Goal: Register for event/course

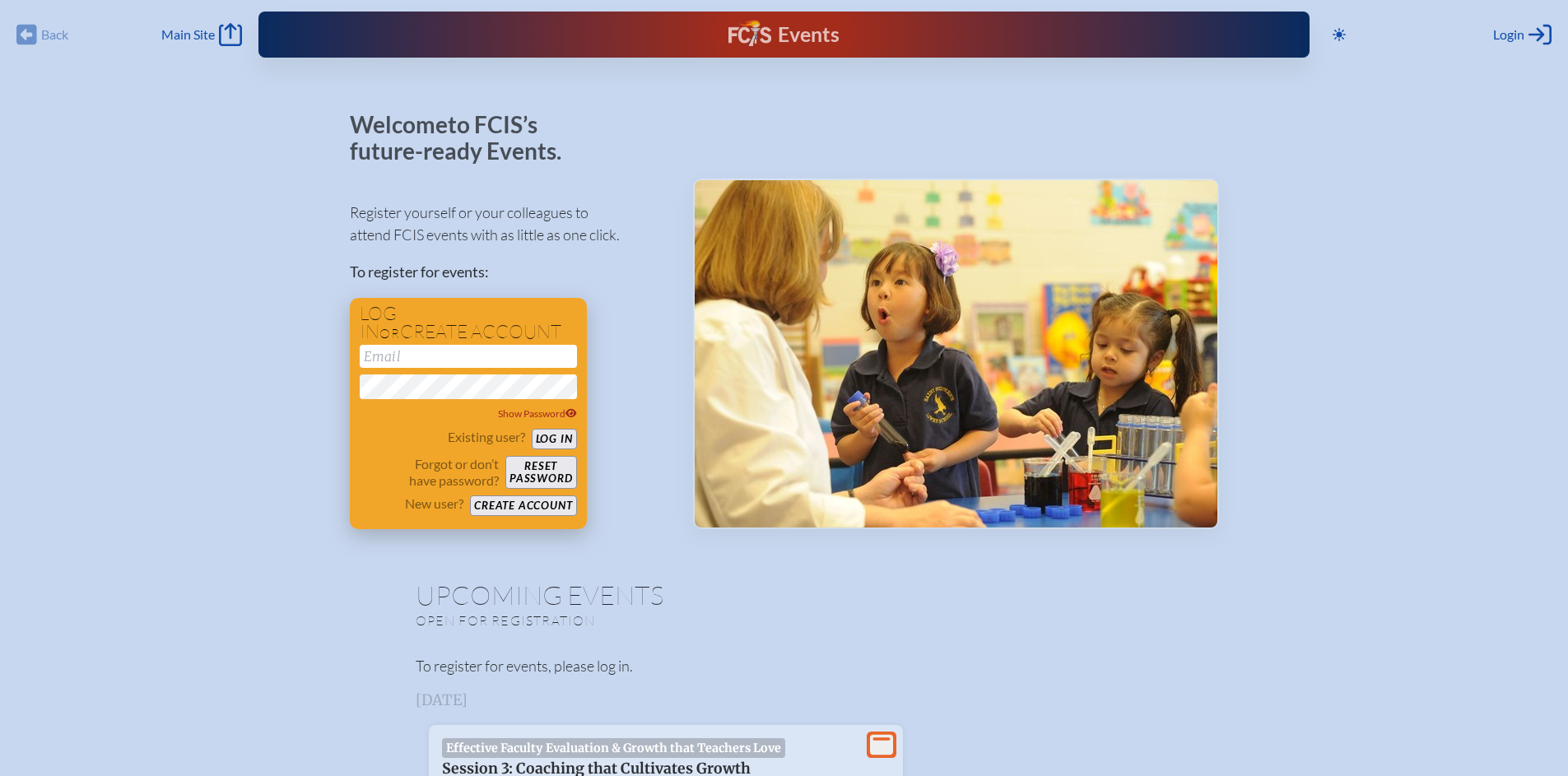
type input "[EMAIL_ADDRESS][DOMAIN_NAME]"
click at [575, 437] on button "Log in" at bounding box center [554, 439] width 46 height 21
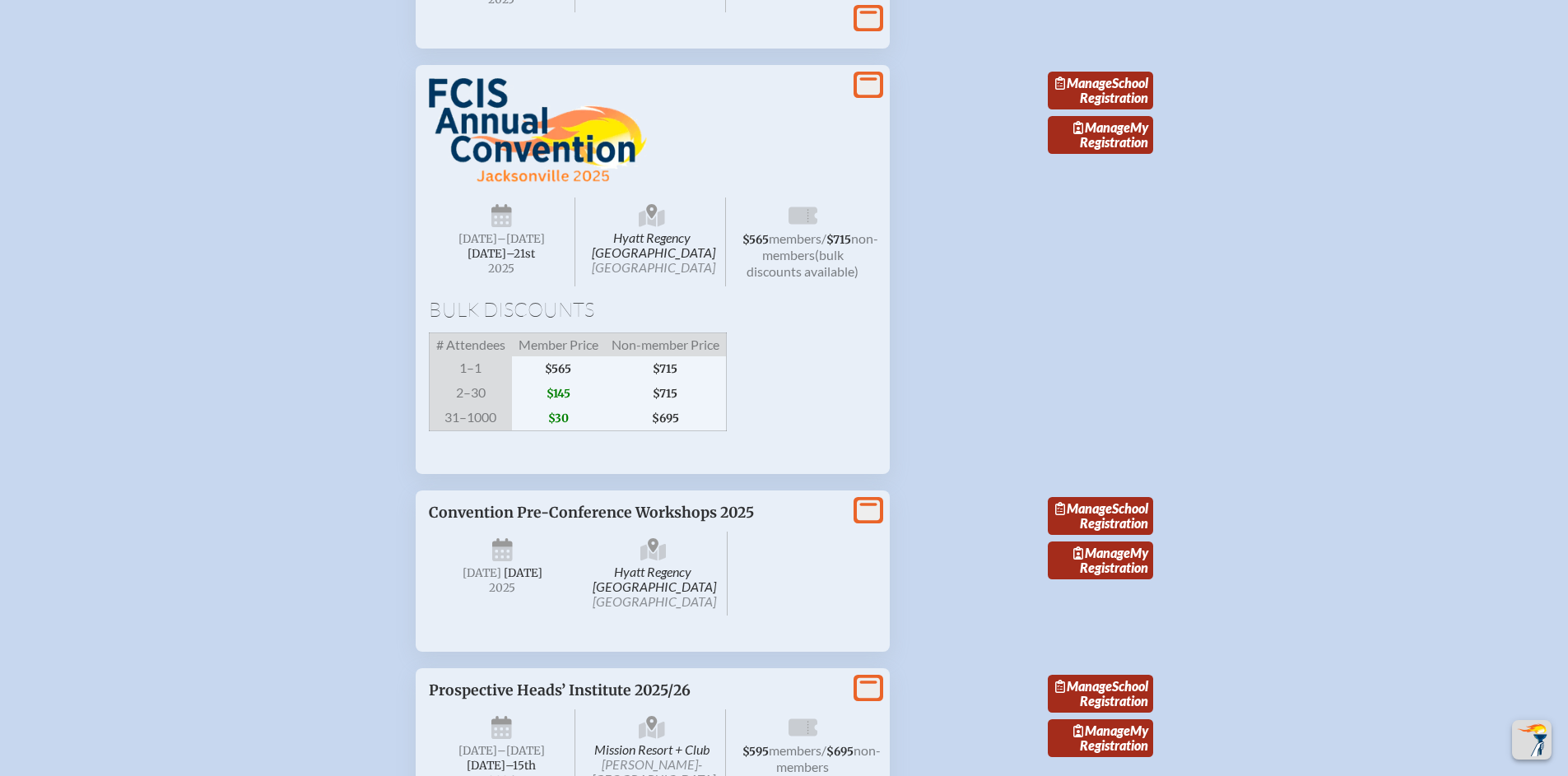
scroll to position [1580, 0]
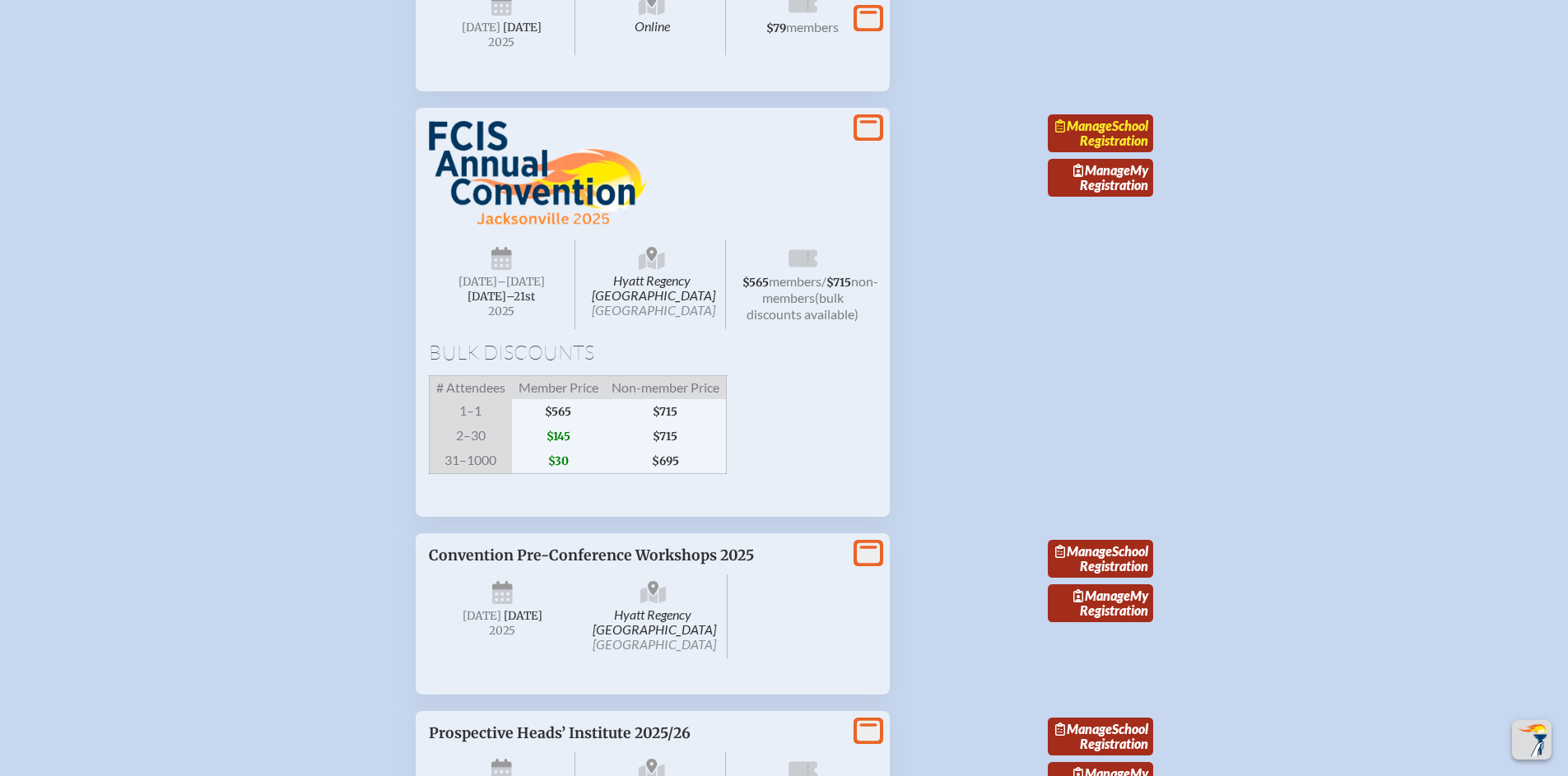
click at [1130, 153] on link "Manage School Registration" at bounding box center [1100, 134] width 105 height 38
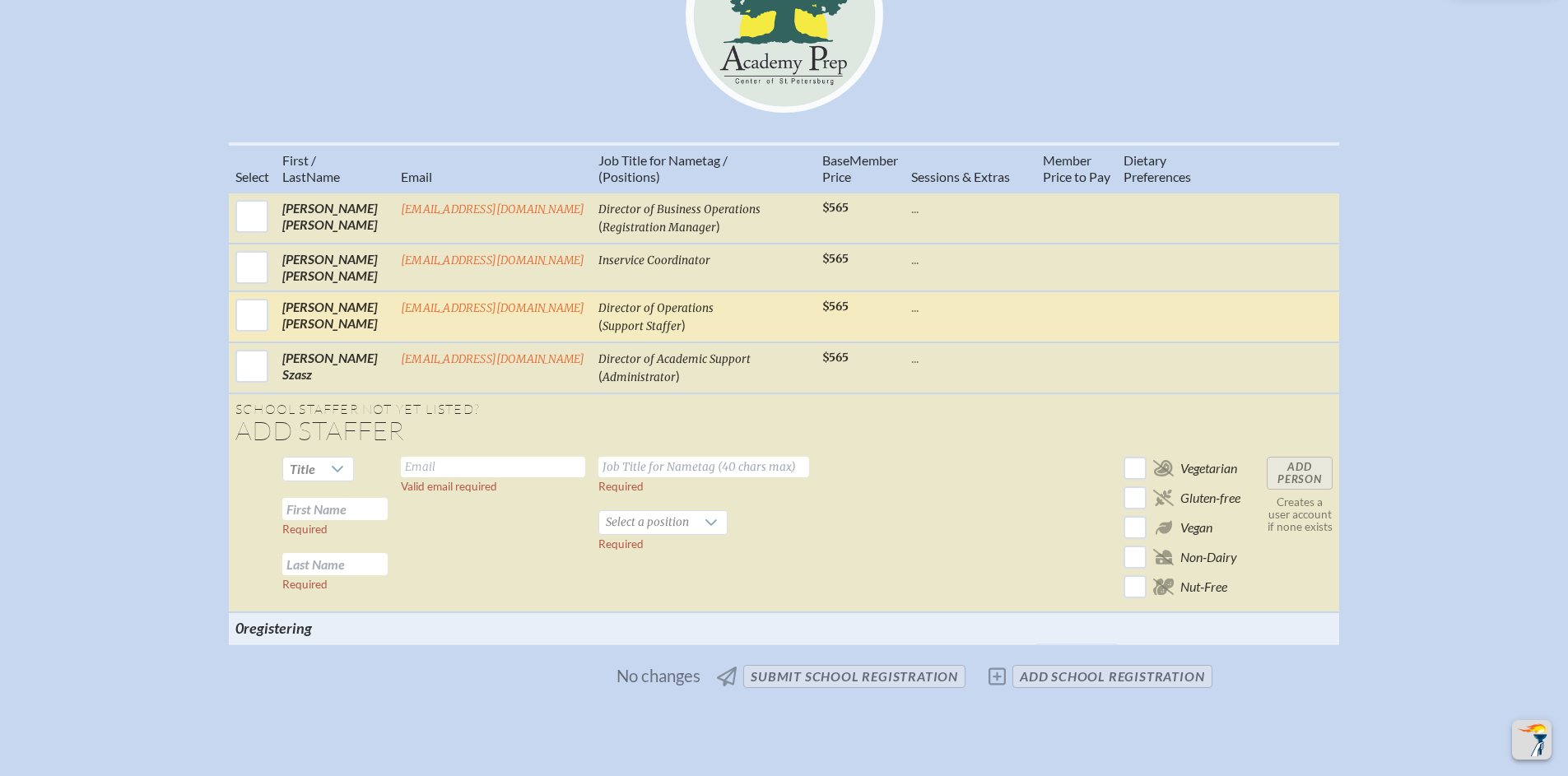
scroll to position [751, 0]
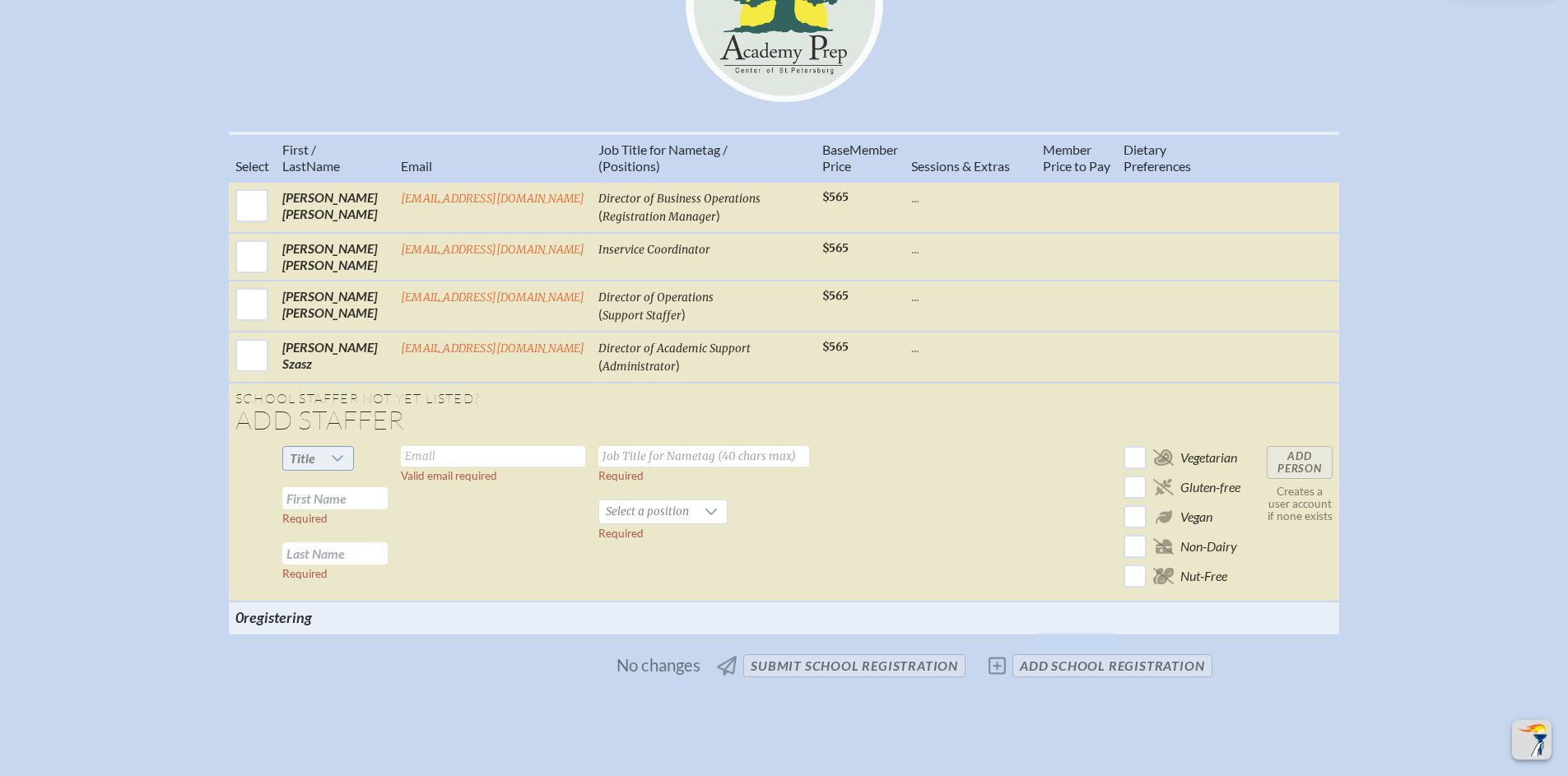
click at [344, 470] on div at bounding box center [338, 459] width 32 height 23
click at [314, 531] on li "Mrs" at bounding box center [314, 527] width 71 height 23
click at [341, 510] on input "text" at bounding box center [334, 498] width 105 height 22
type input "Brittany"
type input "Dillard"
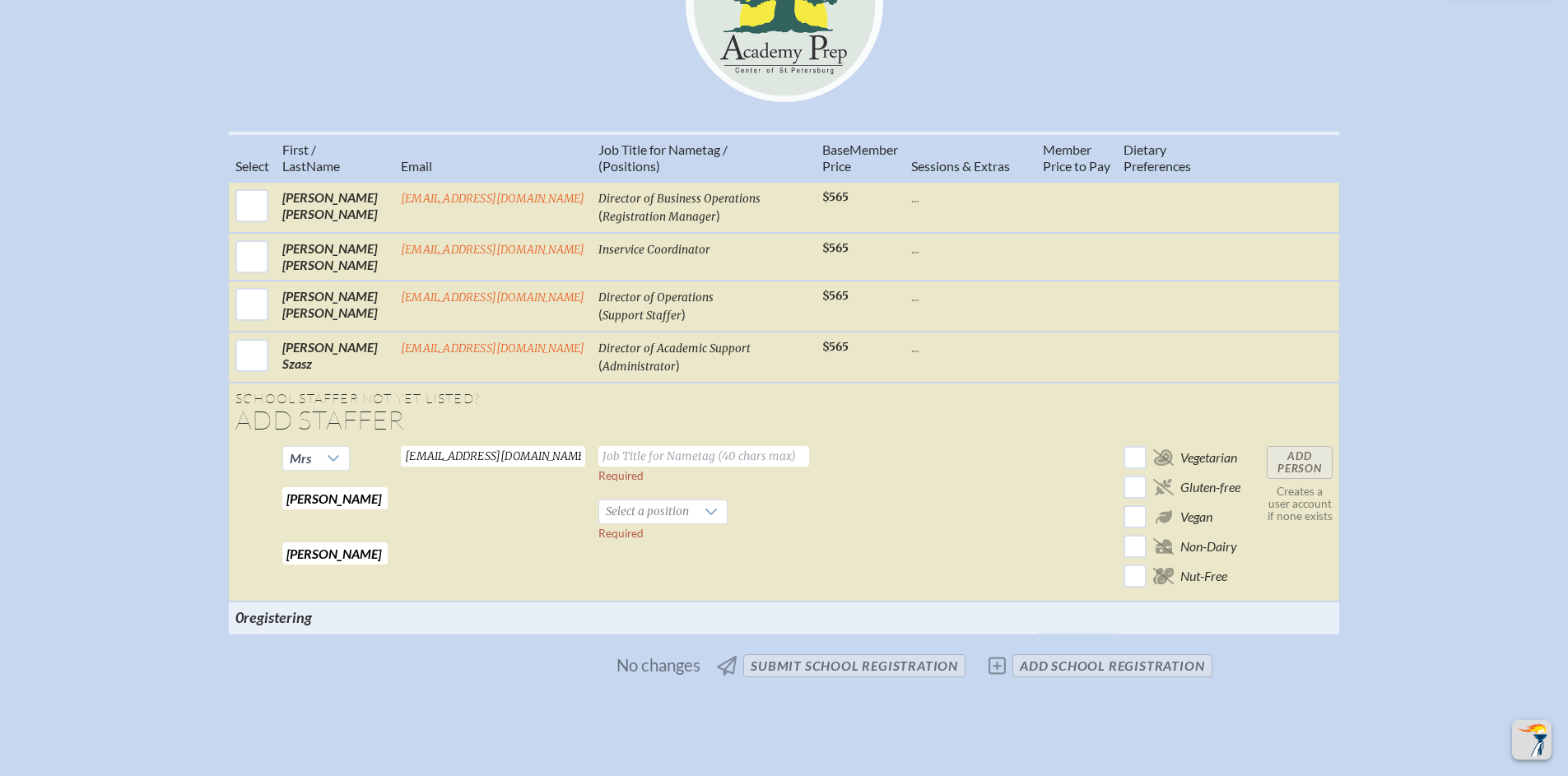
type input "bdillard@academyprep.org"
type input "Assistant Head of School"
click at [717, 524] on div at bounding box center [711, 512] width 32 height 23
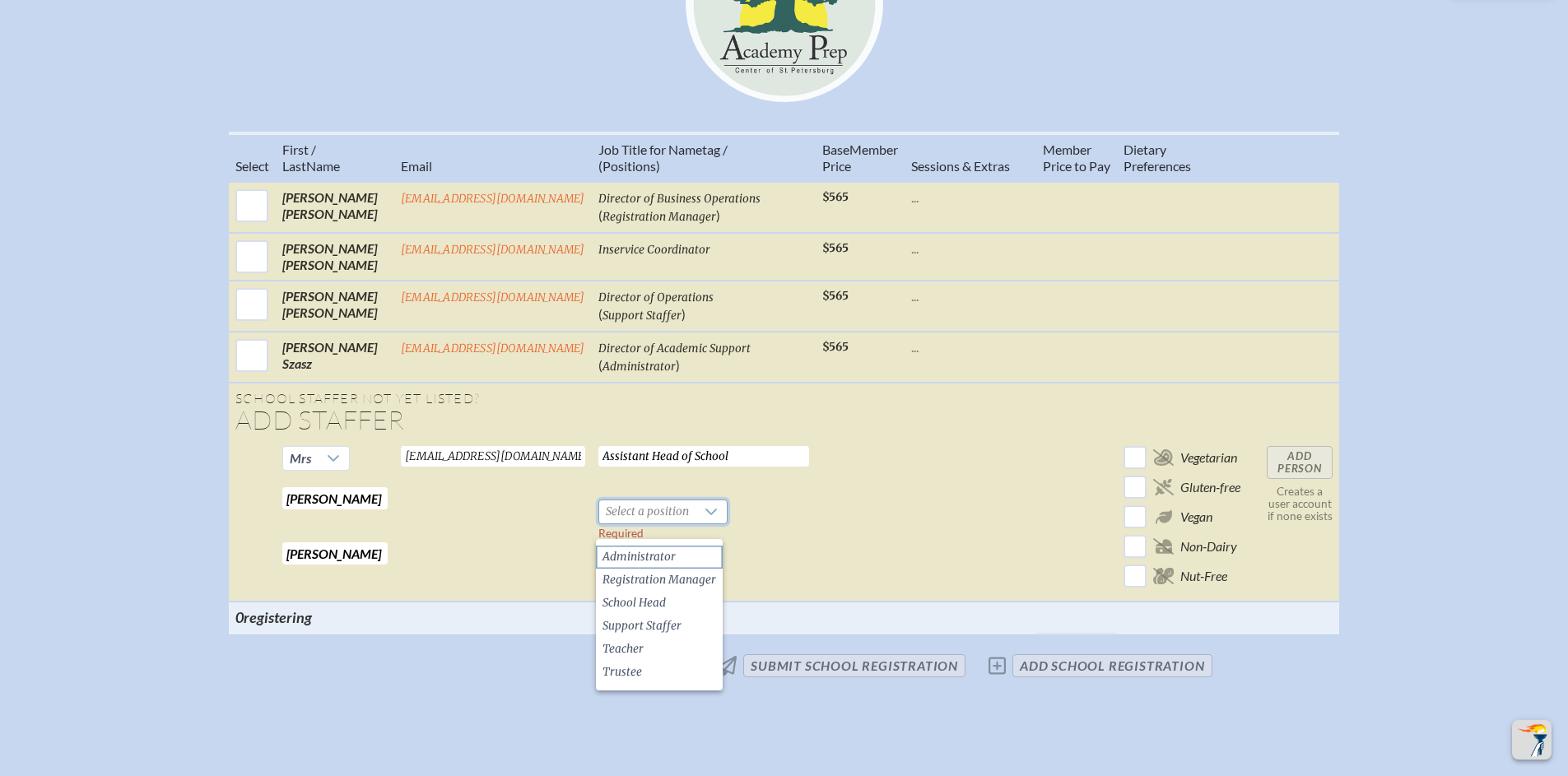
click at [675, 554] on li "Administrator" at bounding box center [659, 558] width 127 height 23
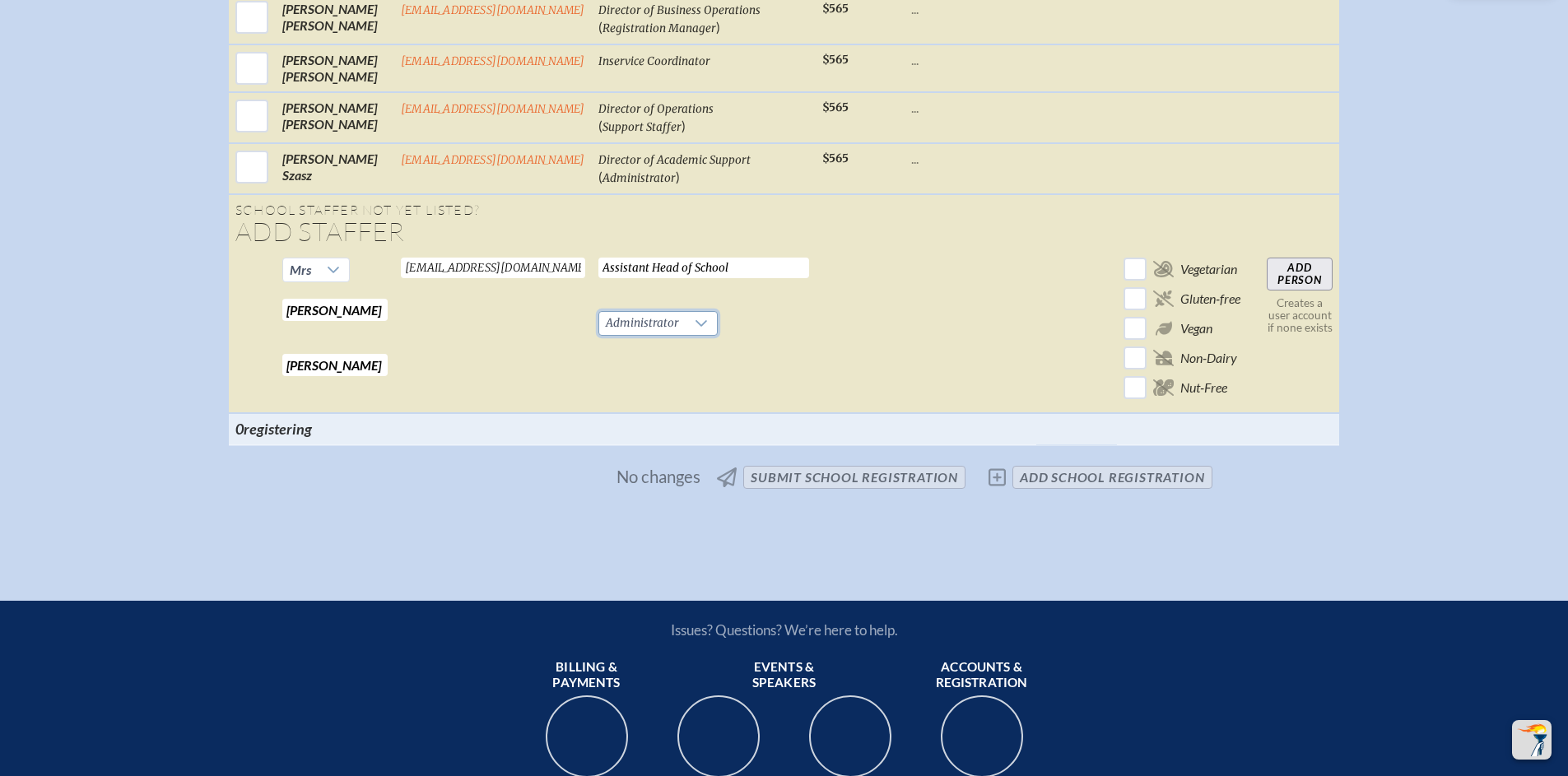
scroll to position [762, 0]
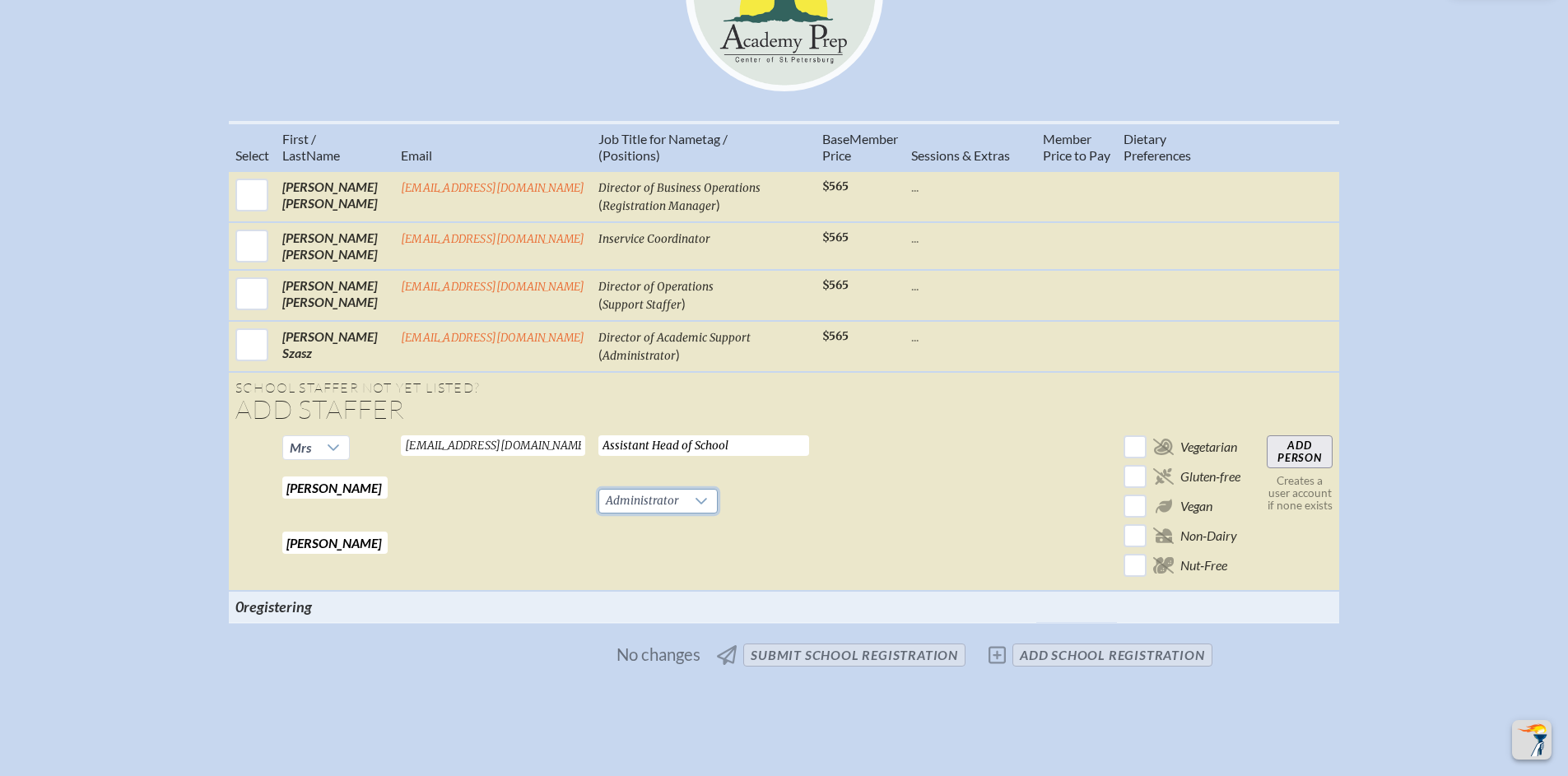
click at [1304, 468] on input "Add Person" at bounding box center [1299, 452] width 66 height 33
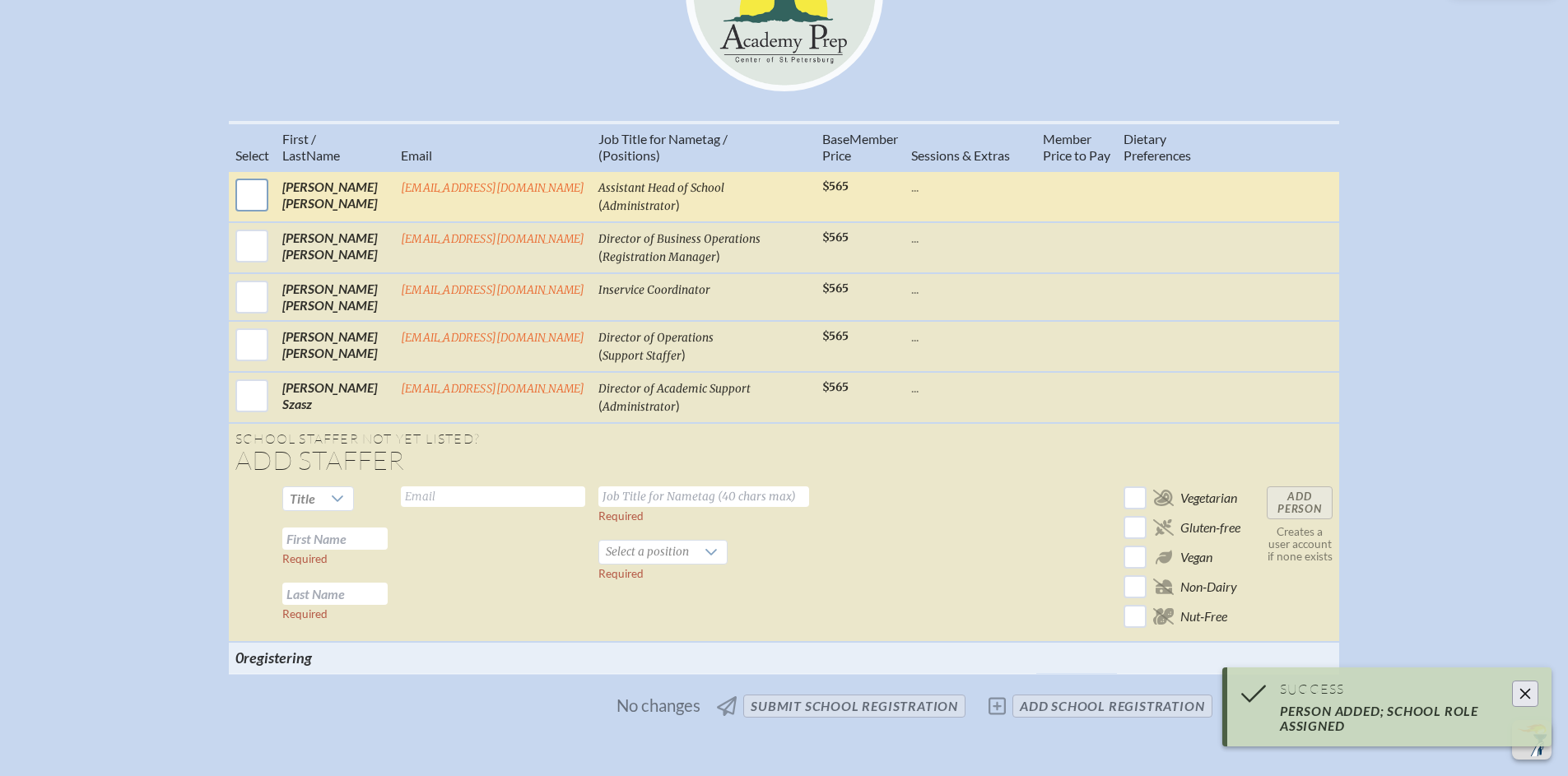
click at [241, 211] on input "checkbox" at bounding box center [252, 195] width 41 height 41
checkbox input "true"
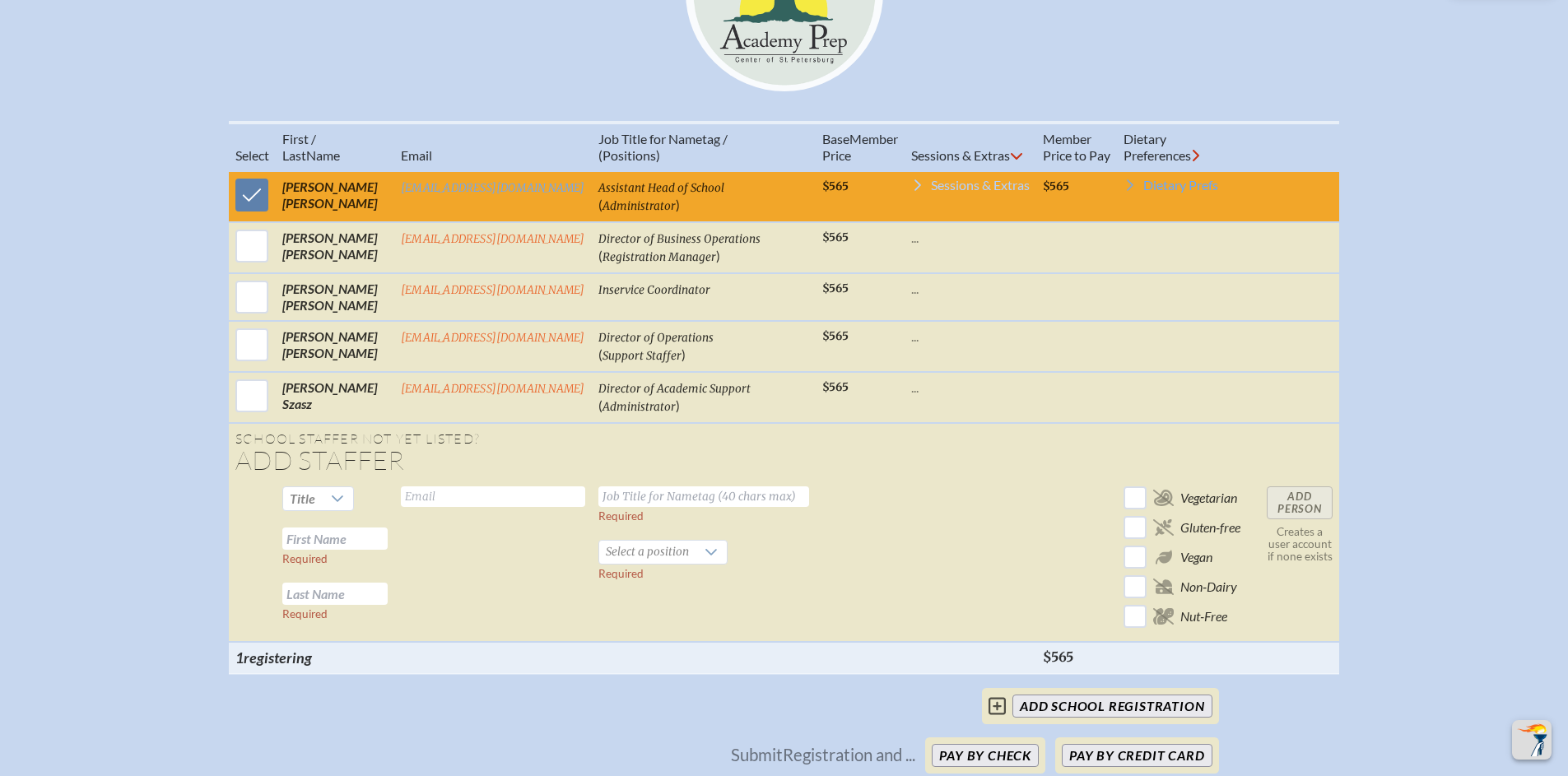
click at [965, 192] on span "Sessions & Extras" at bounding box center [980, 185] width 99 height 13
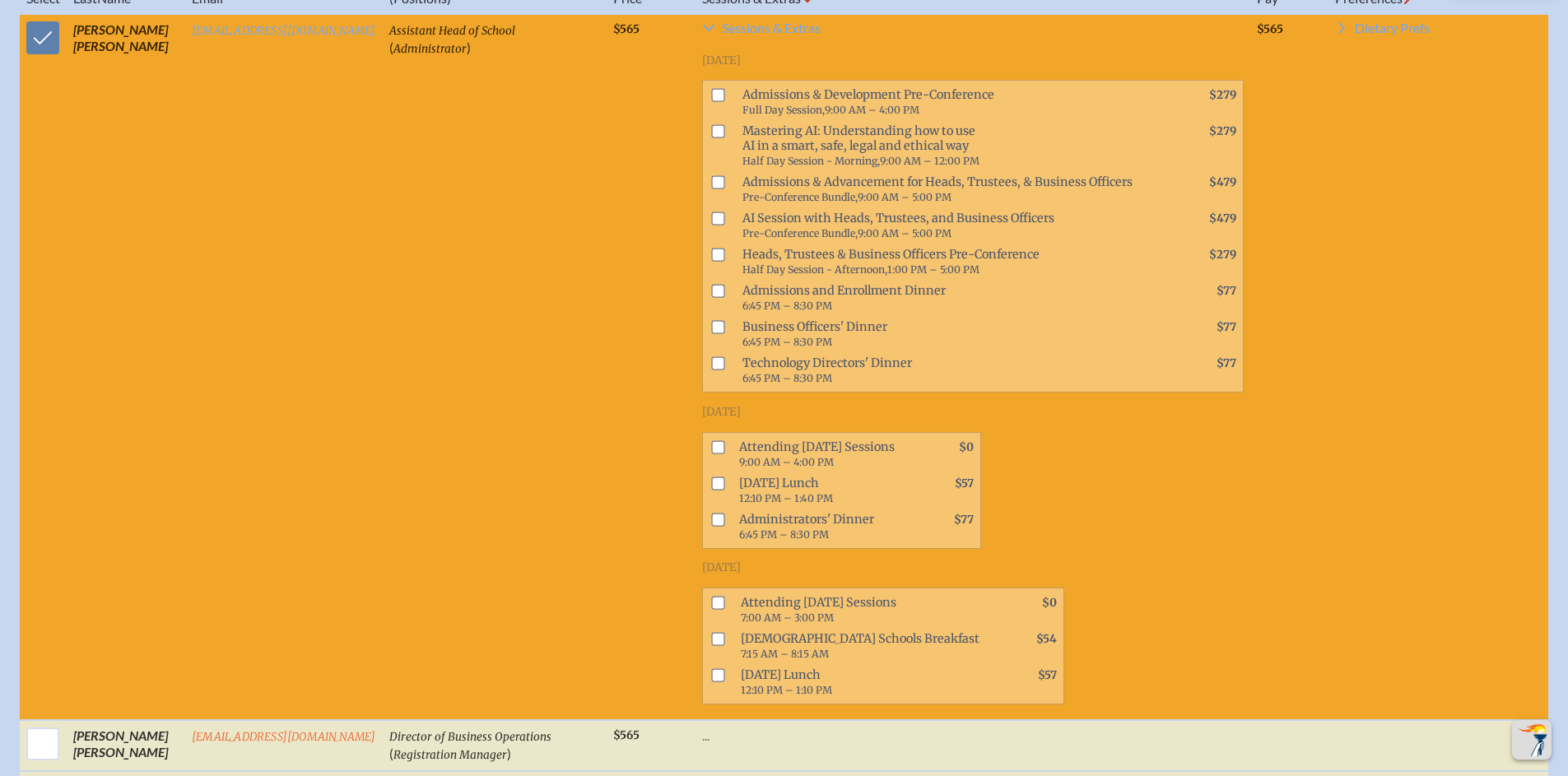
scroll to position [945, 0]
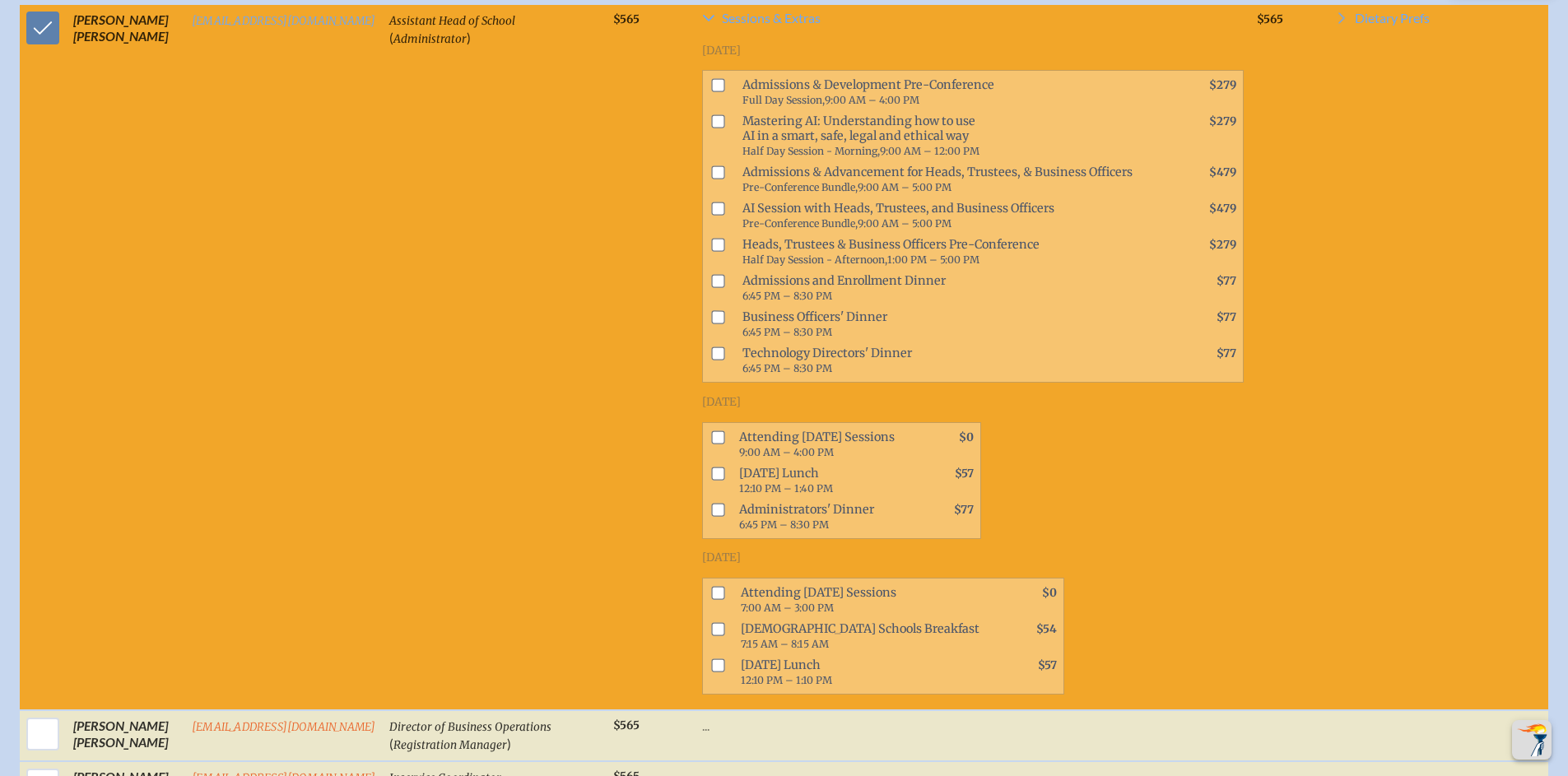
click at [714, 444] on input "checkbox" at bounding box center [718, 437] width 13 height 13
checkbox input "true"
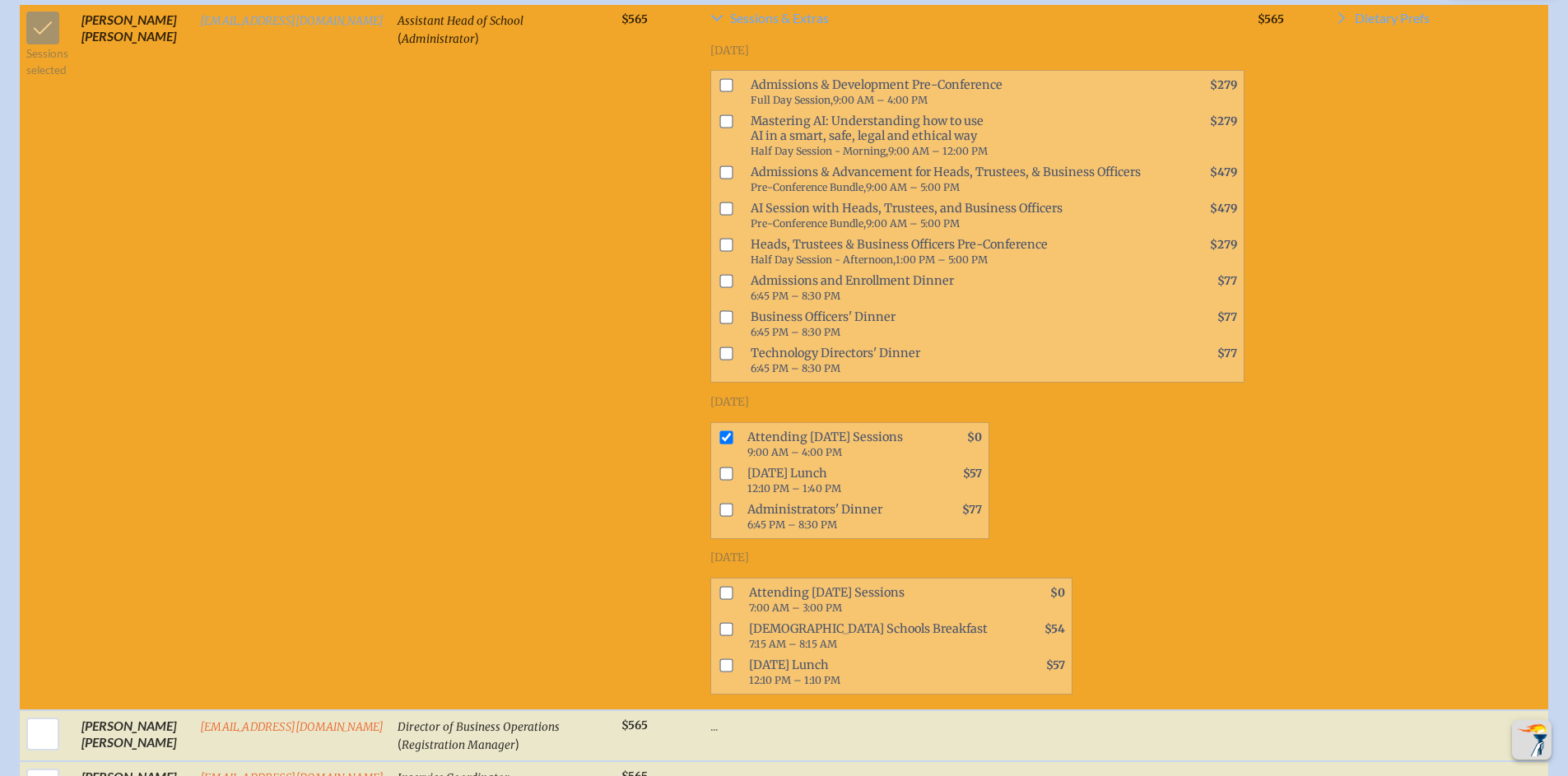
click at [786, 495] on span "Thursday Lunch 12:10 PM – 1:40 PM" at bounding box center [828, 481] width 175 height 37
click at [783, 490] on span "Thursday Lunch 12:10 PM – 1:40 PM" at bounding box center [828, 481] width 175 height 37
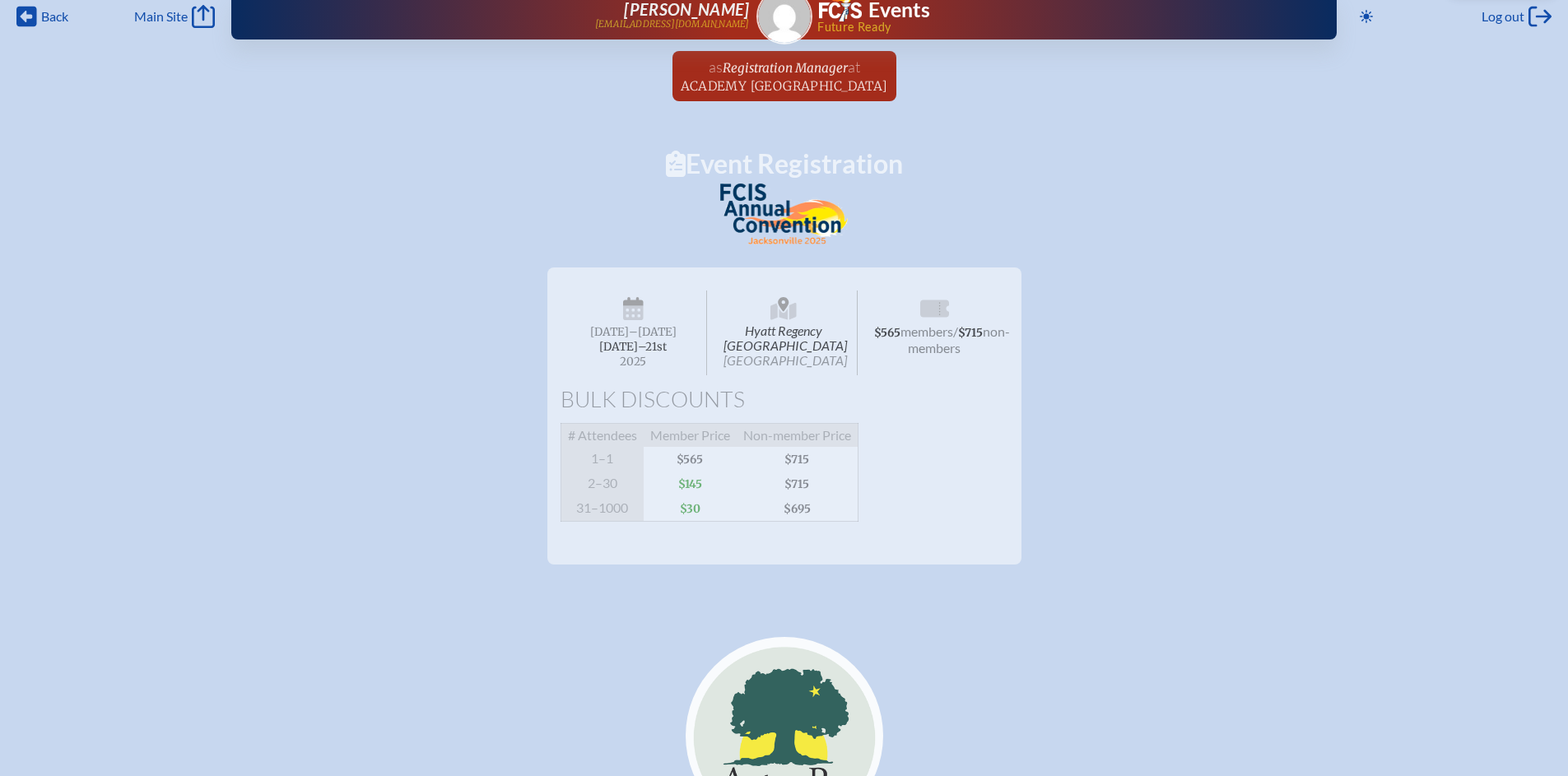
scroll to position [0, 0]
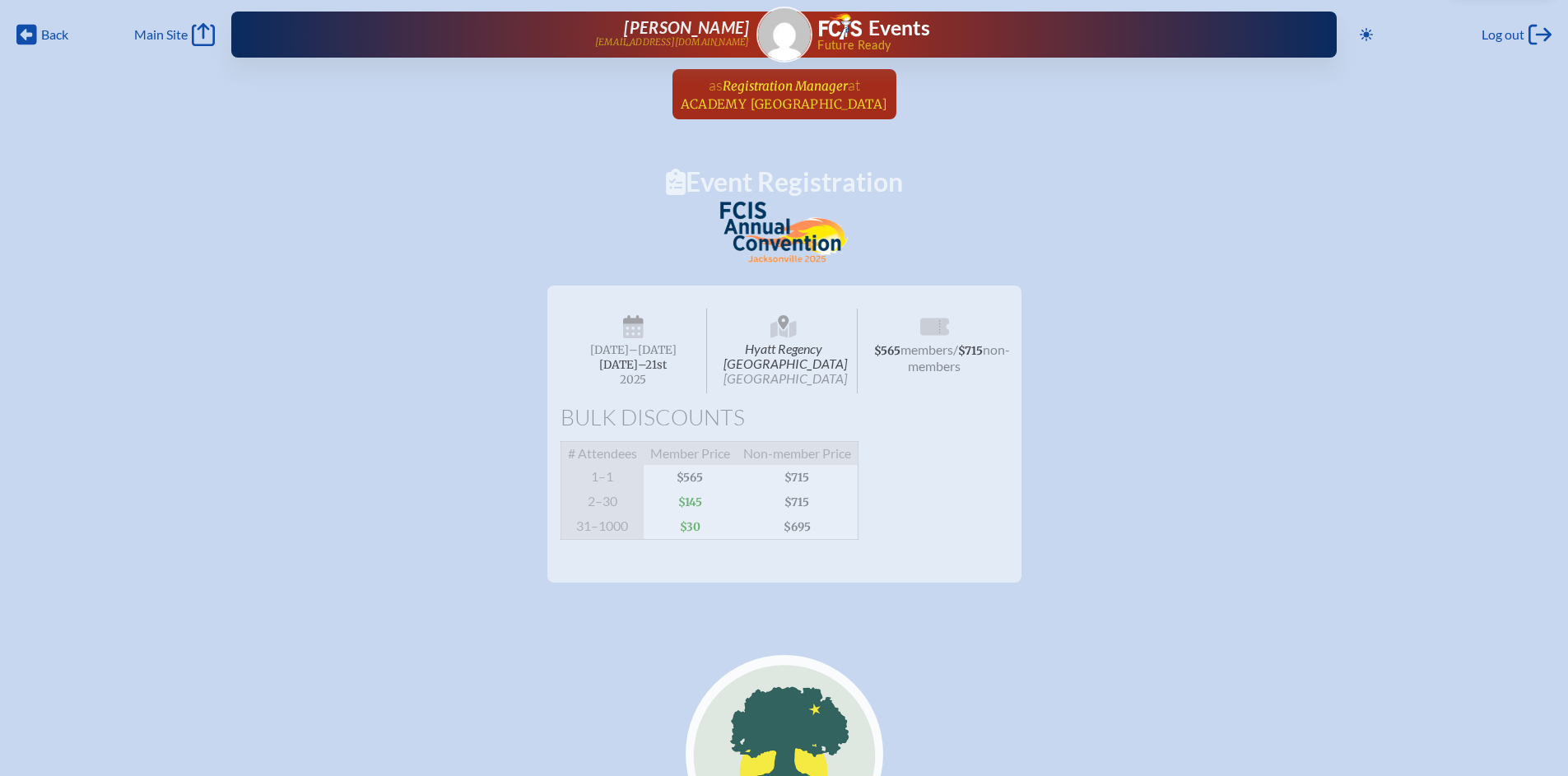
click at [793, 84] on span "Registration Manager" at bounding box center [785, 85] width 125 height 16
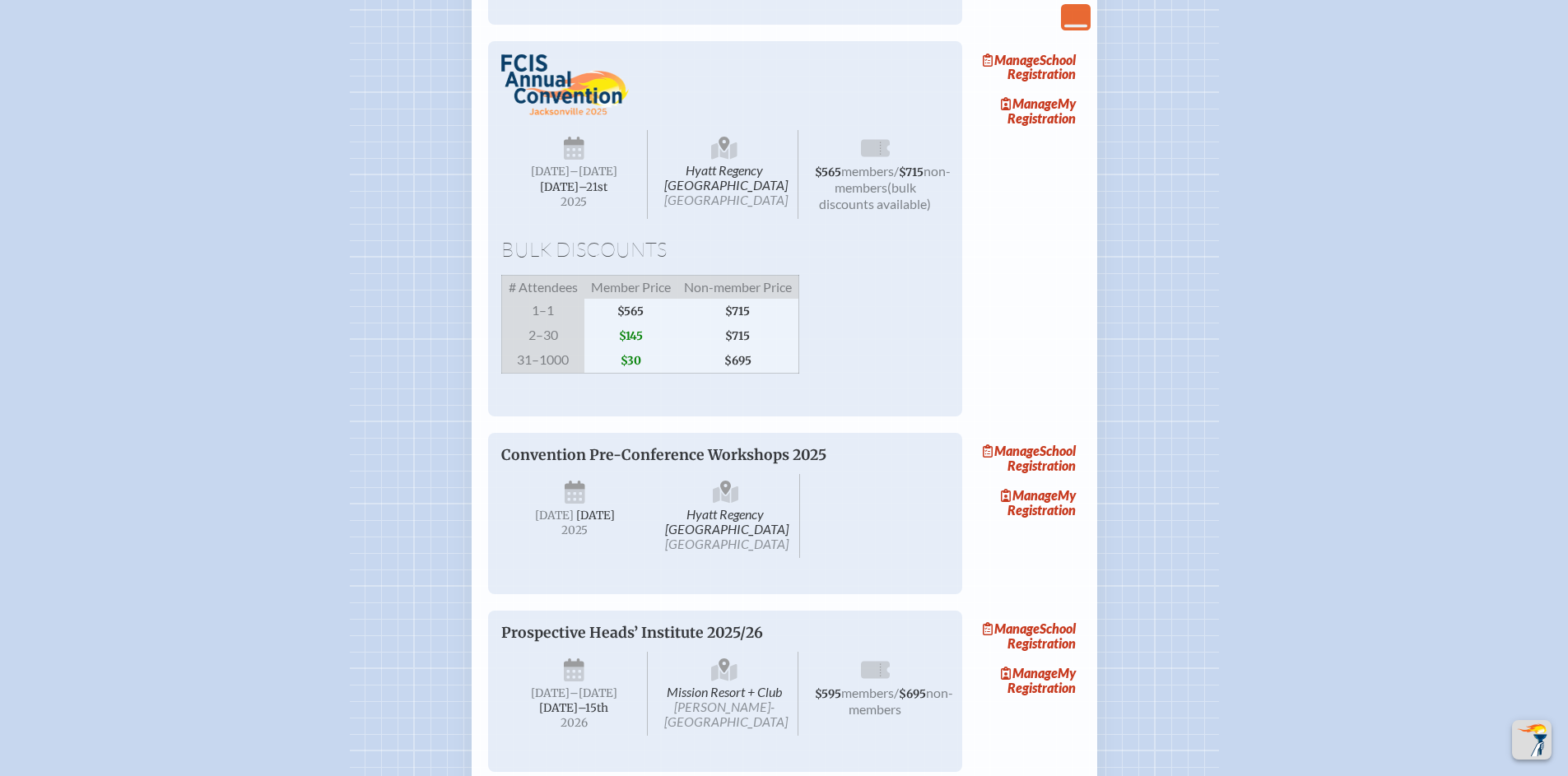
scroll to position [1115, 0]
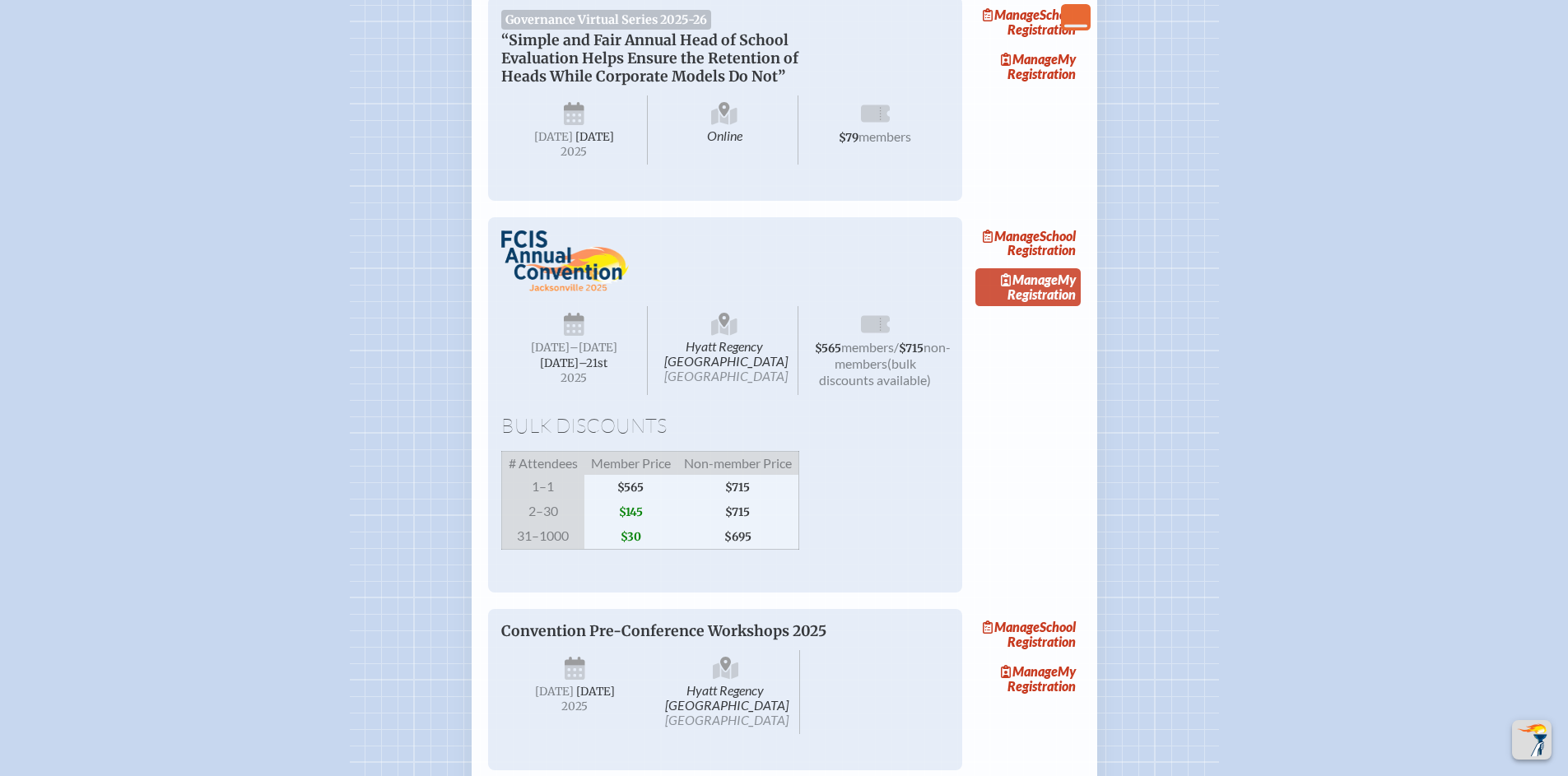
click at [1020, 306] on link "Manage My Registration" at bounding box center [1028, 287] width 105 height 38
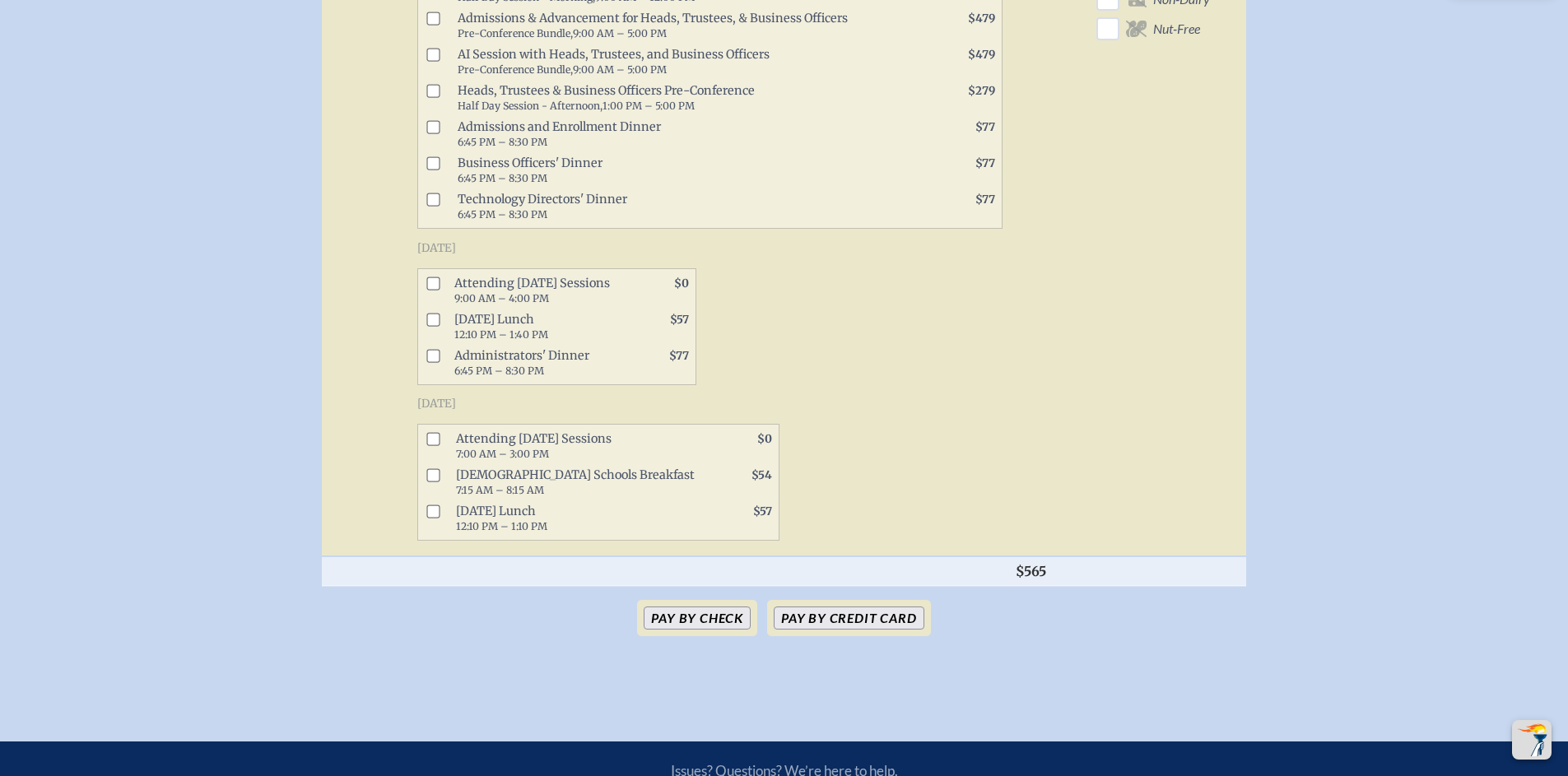
scroll to position [1058, 0]
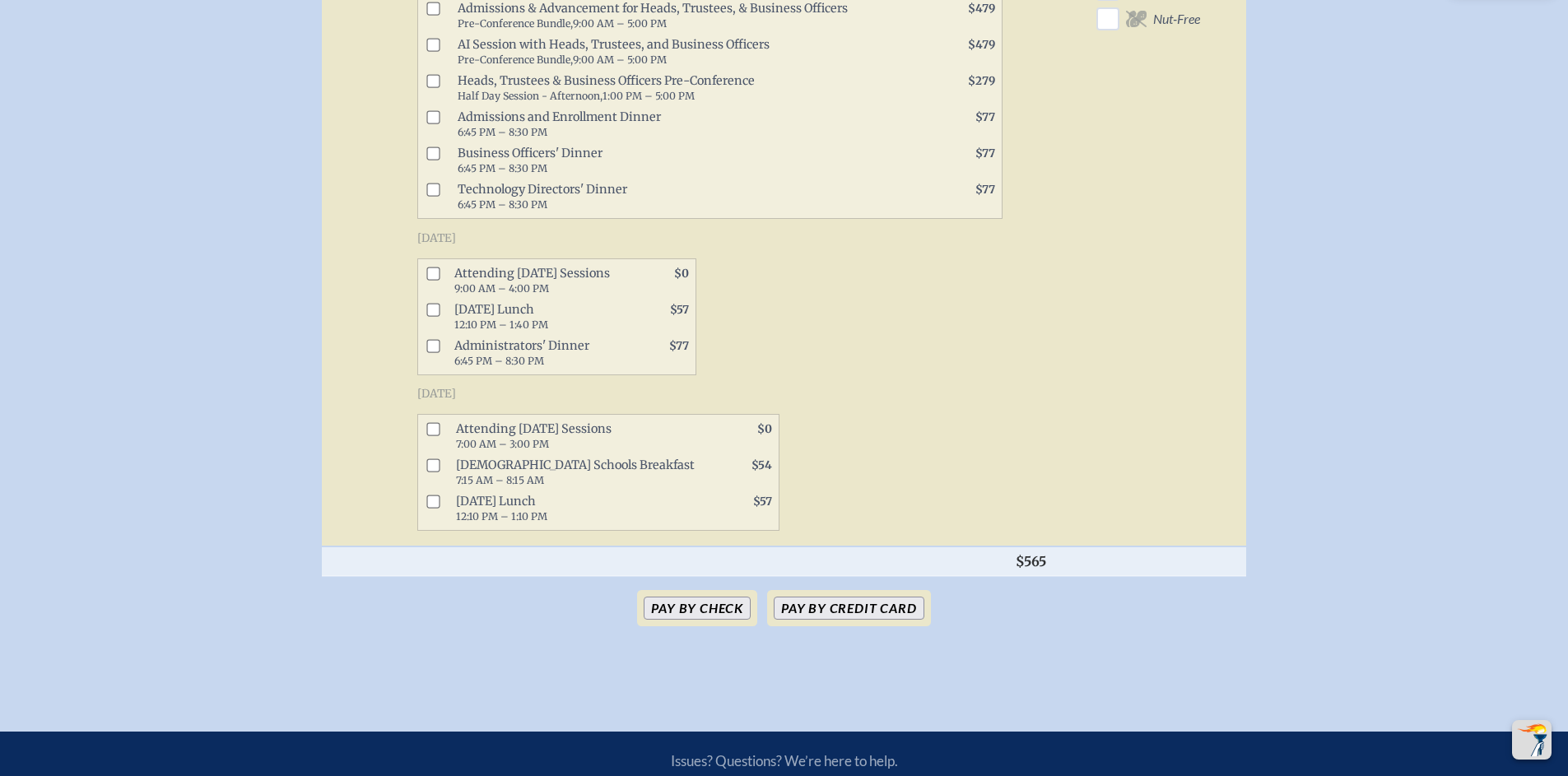
click at [432, 280] on input "checkbox" at bounding box center [433, 273] width 13 height 13
checkbox input "true"
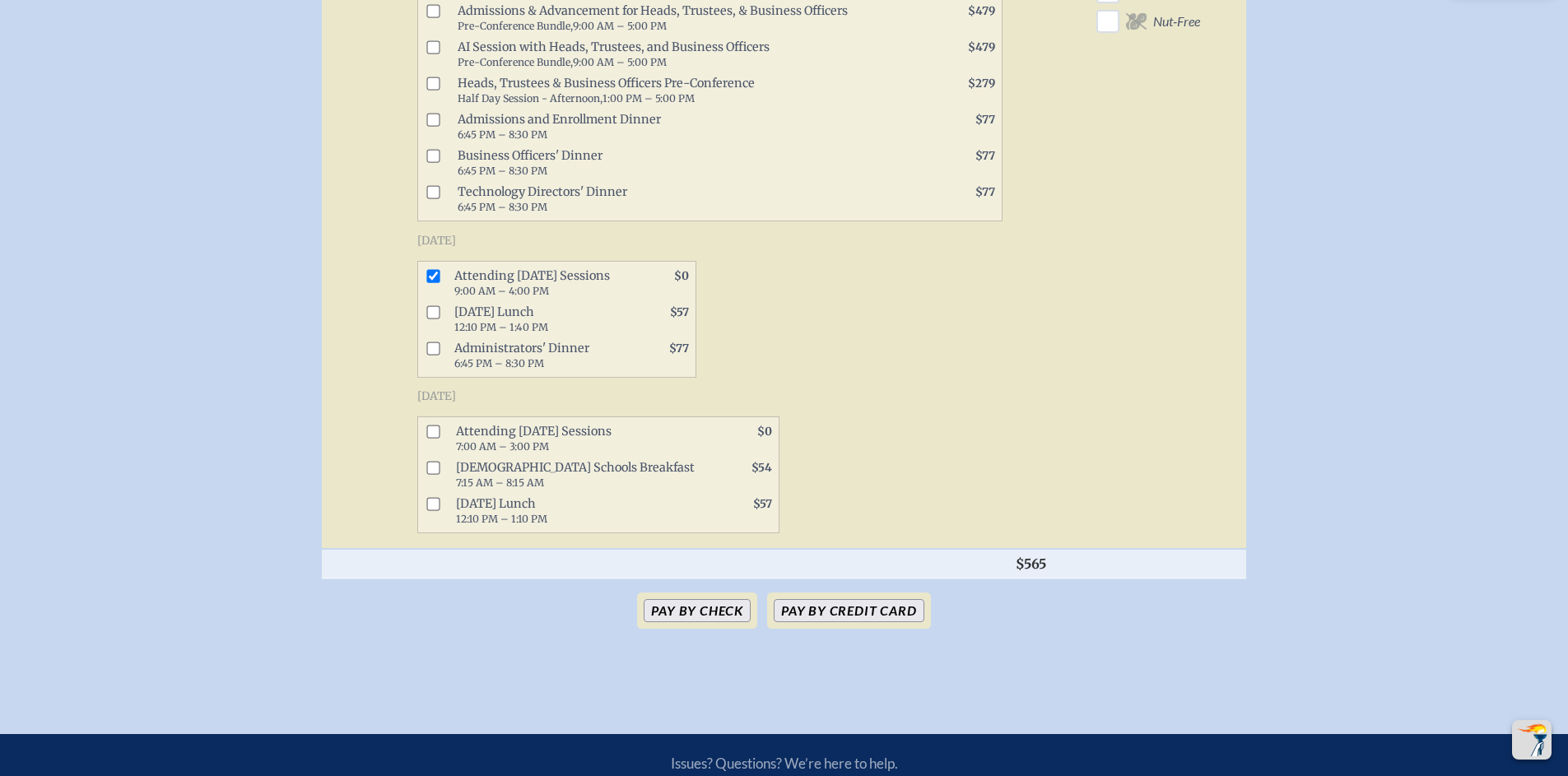
scroll to position [1055, 0]
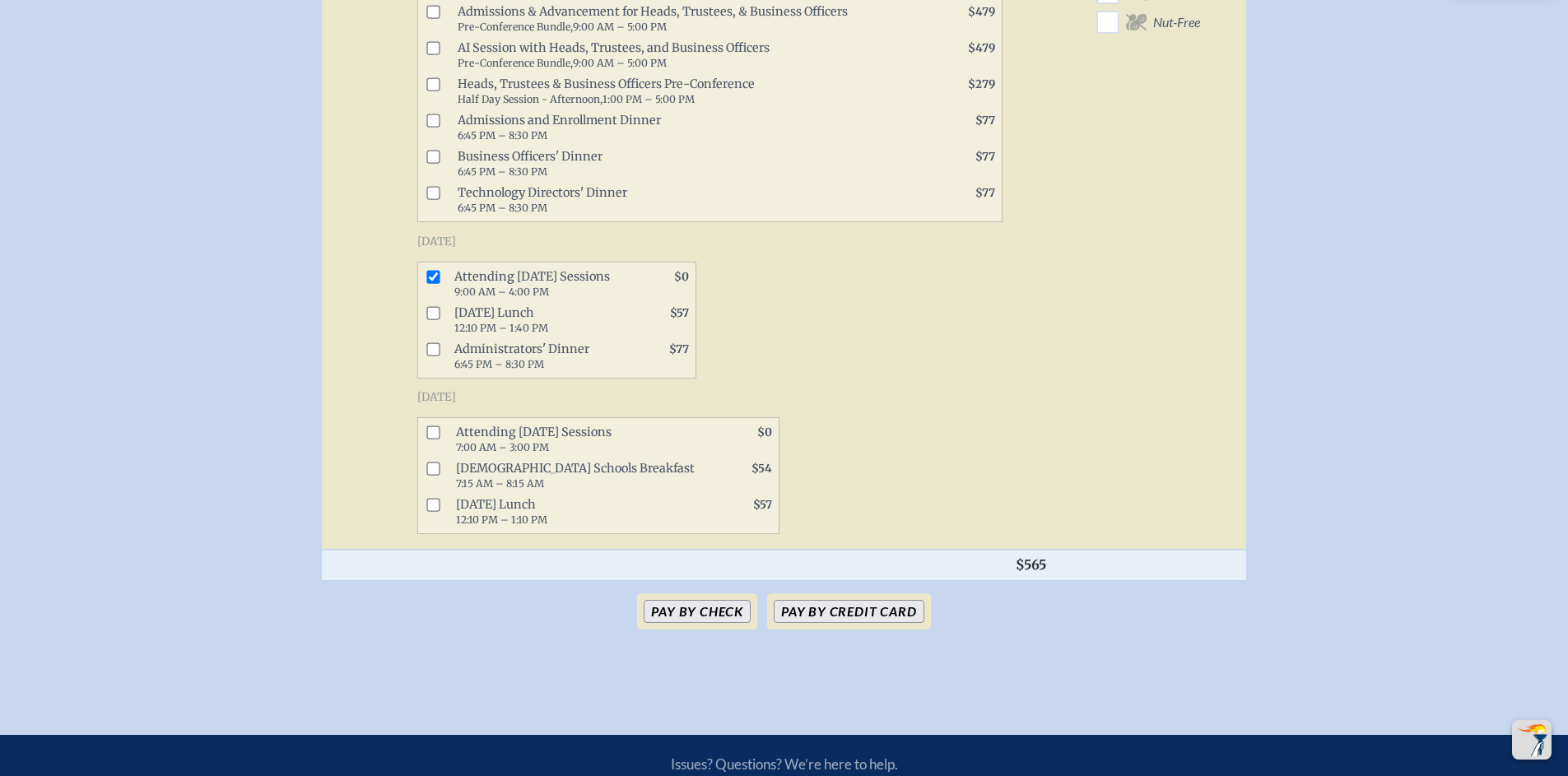
click at [434, 356] on input "checkbox" at bounding box center [433, 349] width 13 height 13
checkbox input "true"
click at [436, 320] on input "checkbox" at bounding box center [433, 313] width 13 height 13
checkbox input "true"
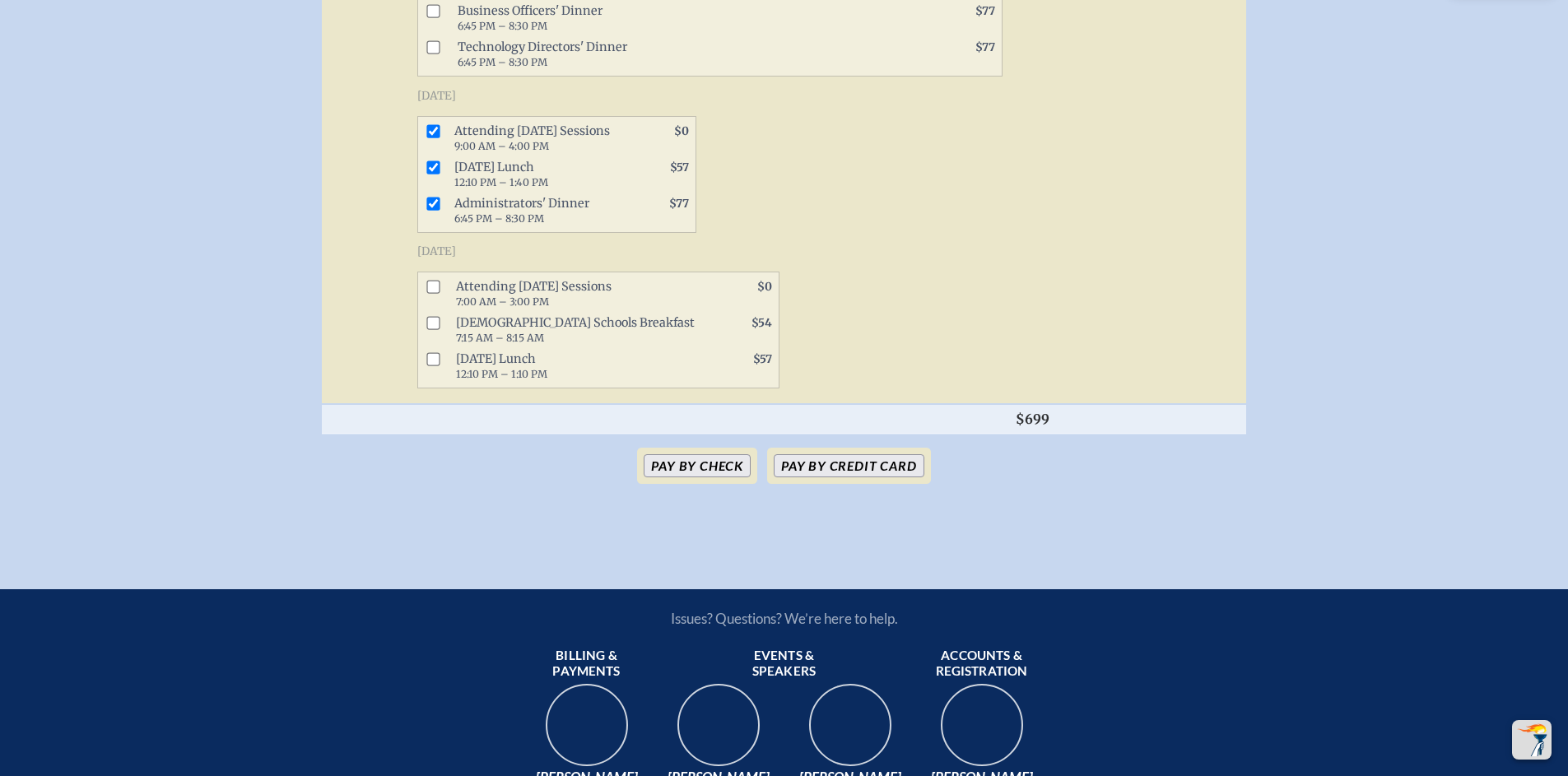
scroll to position [1202, 0]
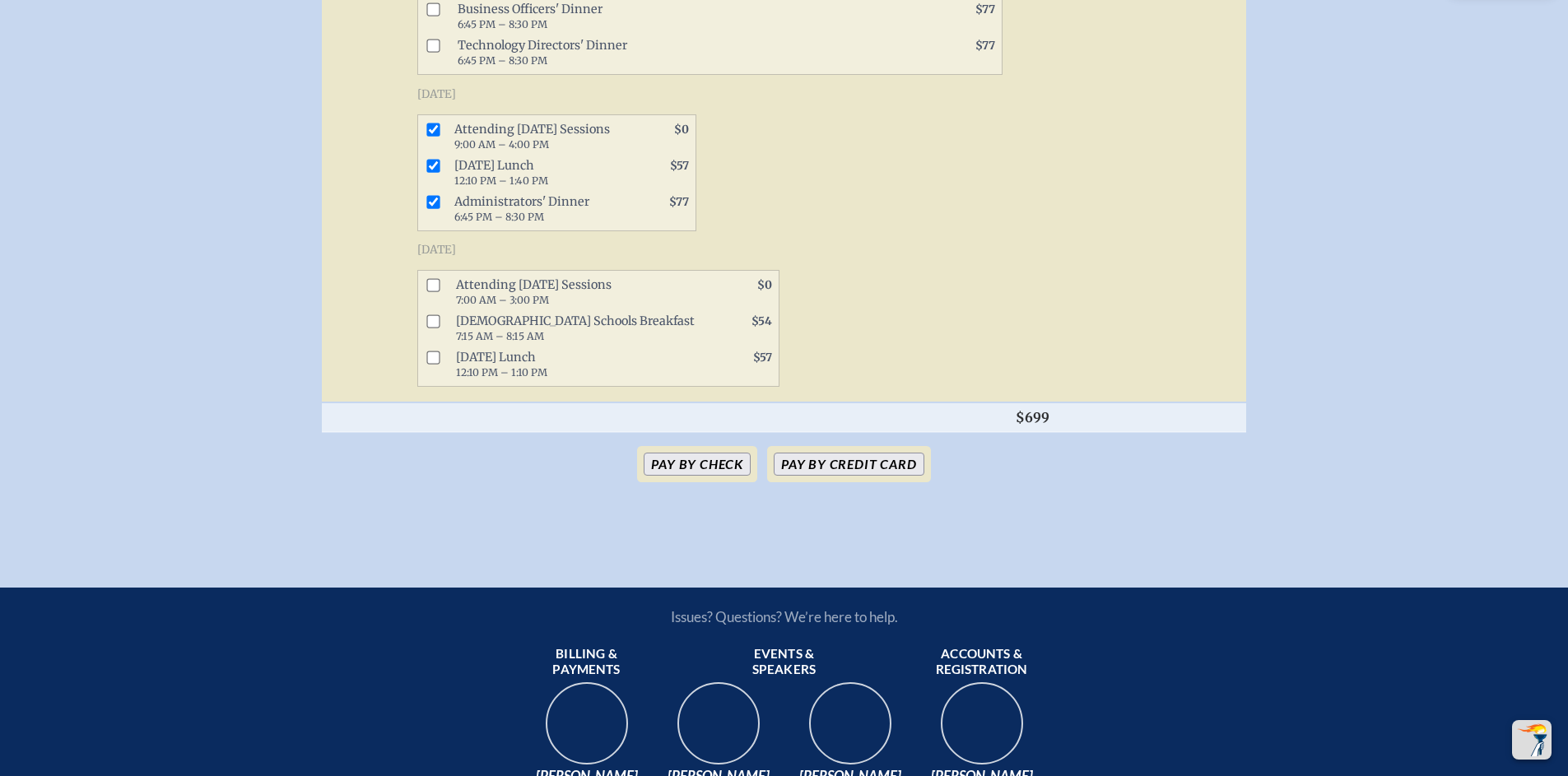
click at [433, 291] on input "checkbox" at bounding box center [433, 285] width 13 height 13
click at [439, 291] on input "checkbox" at bounding box center [433, 285] width 13 height 13
checkbox input "false"
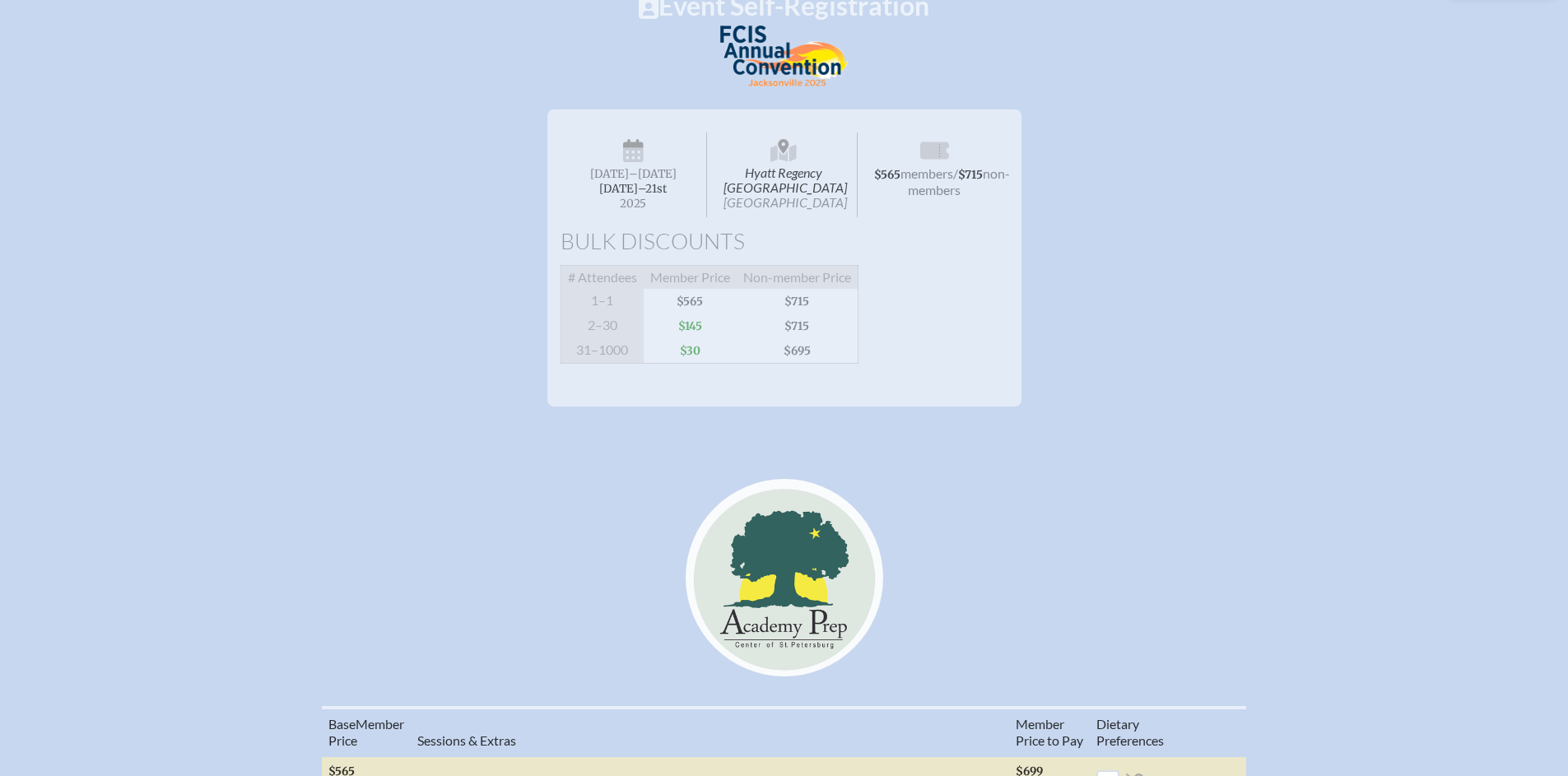
scroll to position [0, 0]
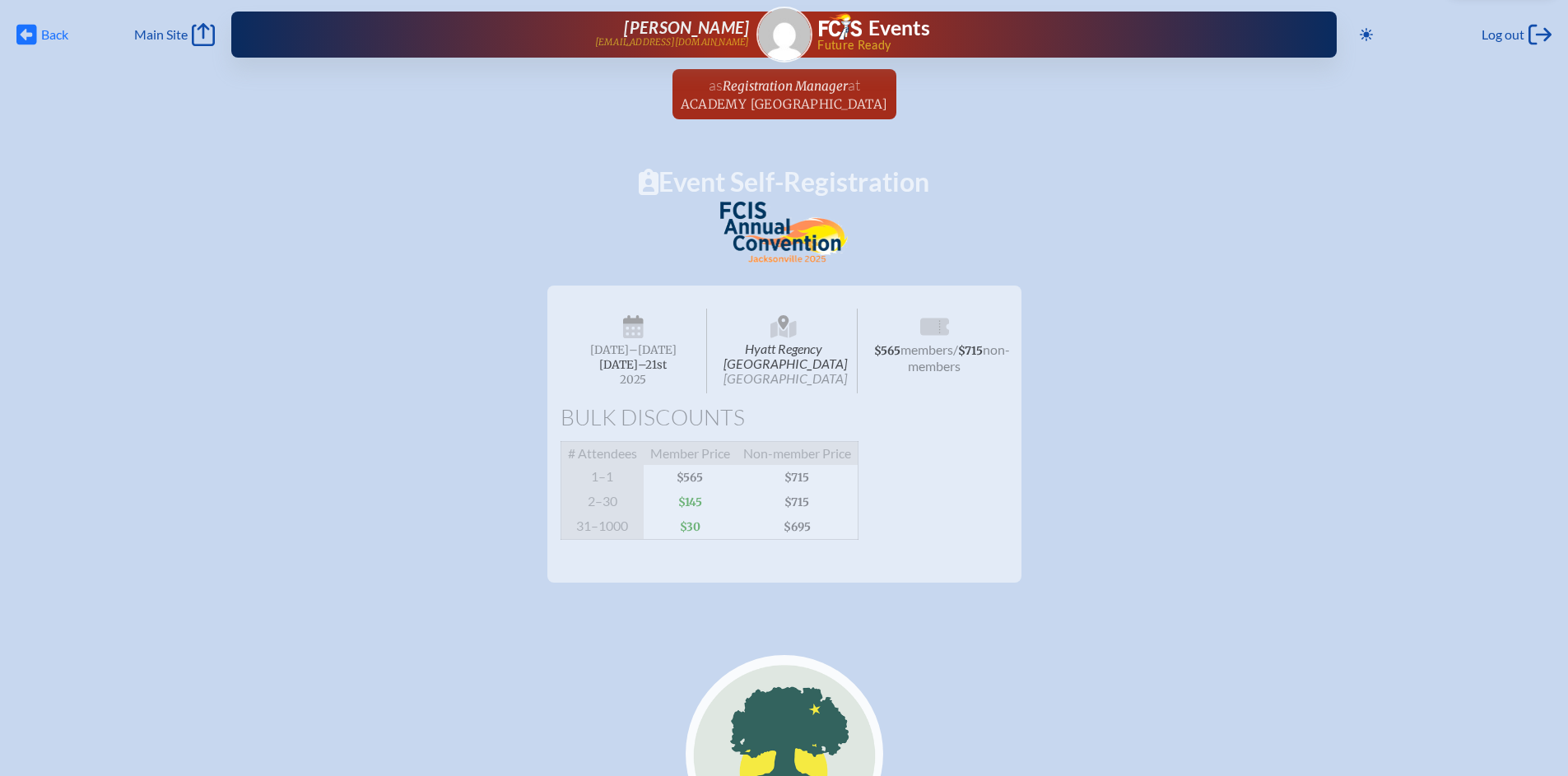
click at [25, 38] on icon "Back" at bounding box center [27, 35] width 21 height 23
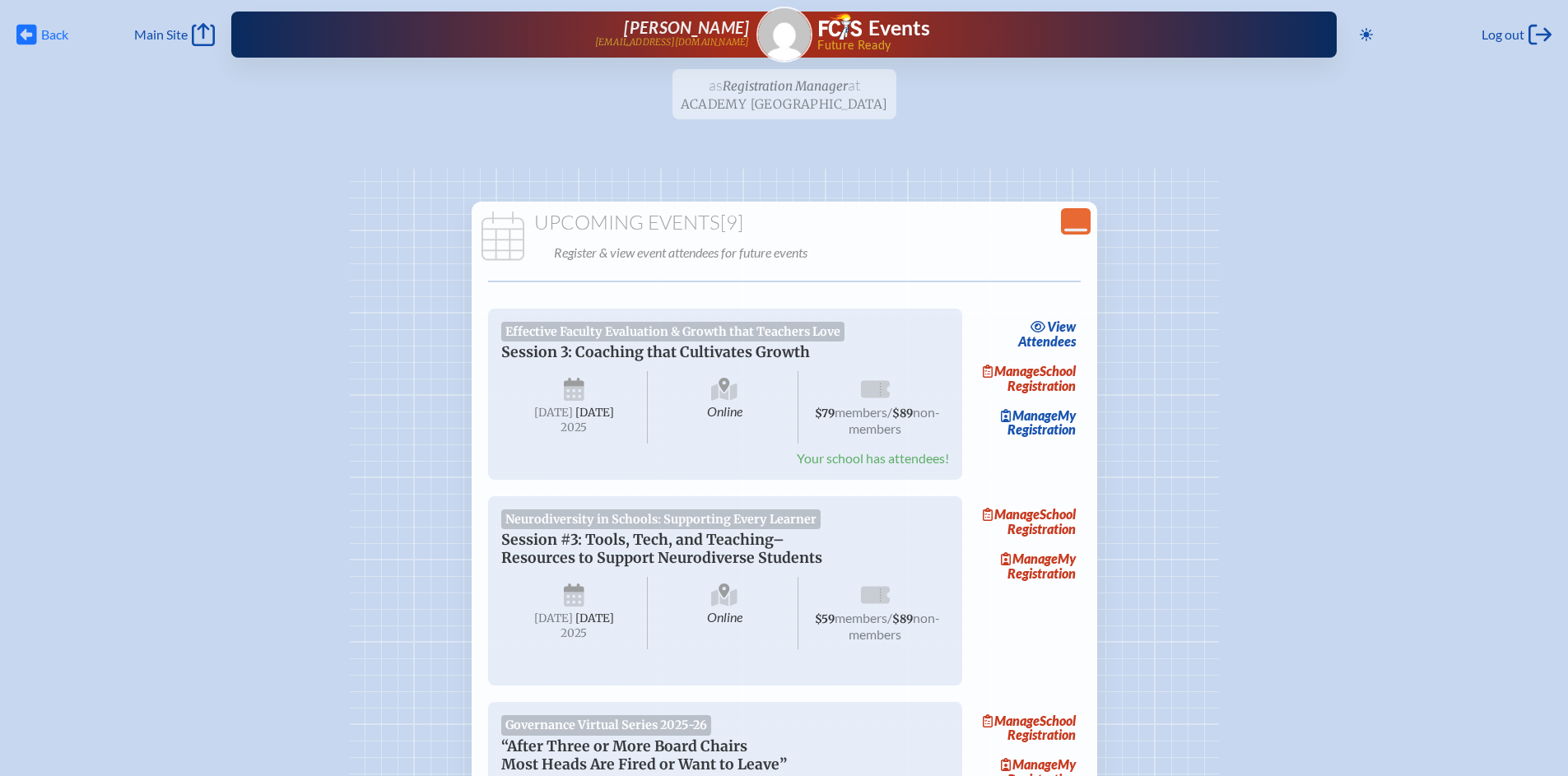
click at [47, 38] on span "Back" at bounding box center [55, 35] width 27 height 17
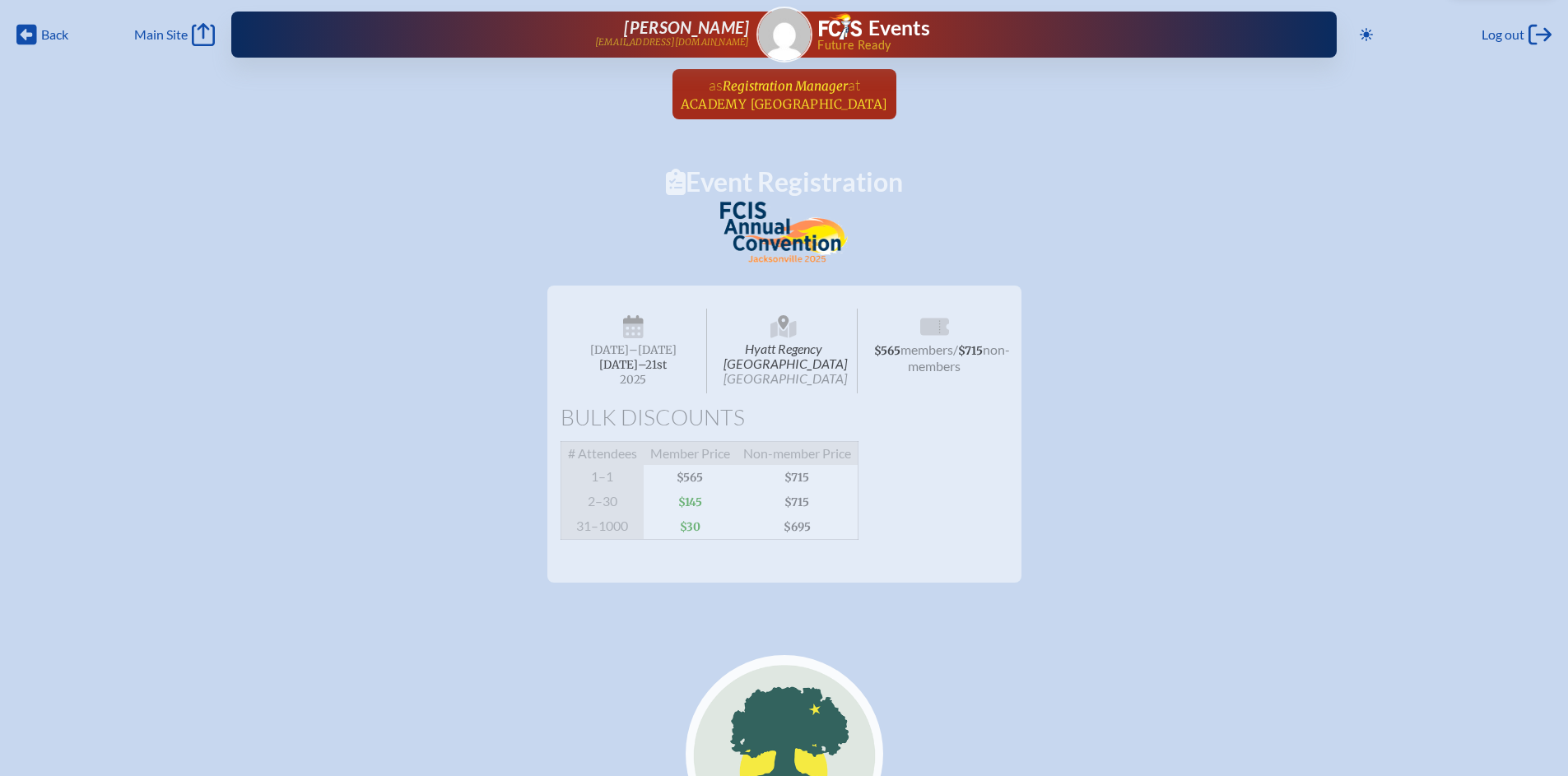
click at [789, 96] on span "Academy Prep Center of St. Petersburg" at bounding box center [784, 104] width 207 height 16
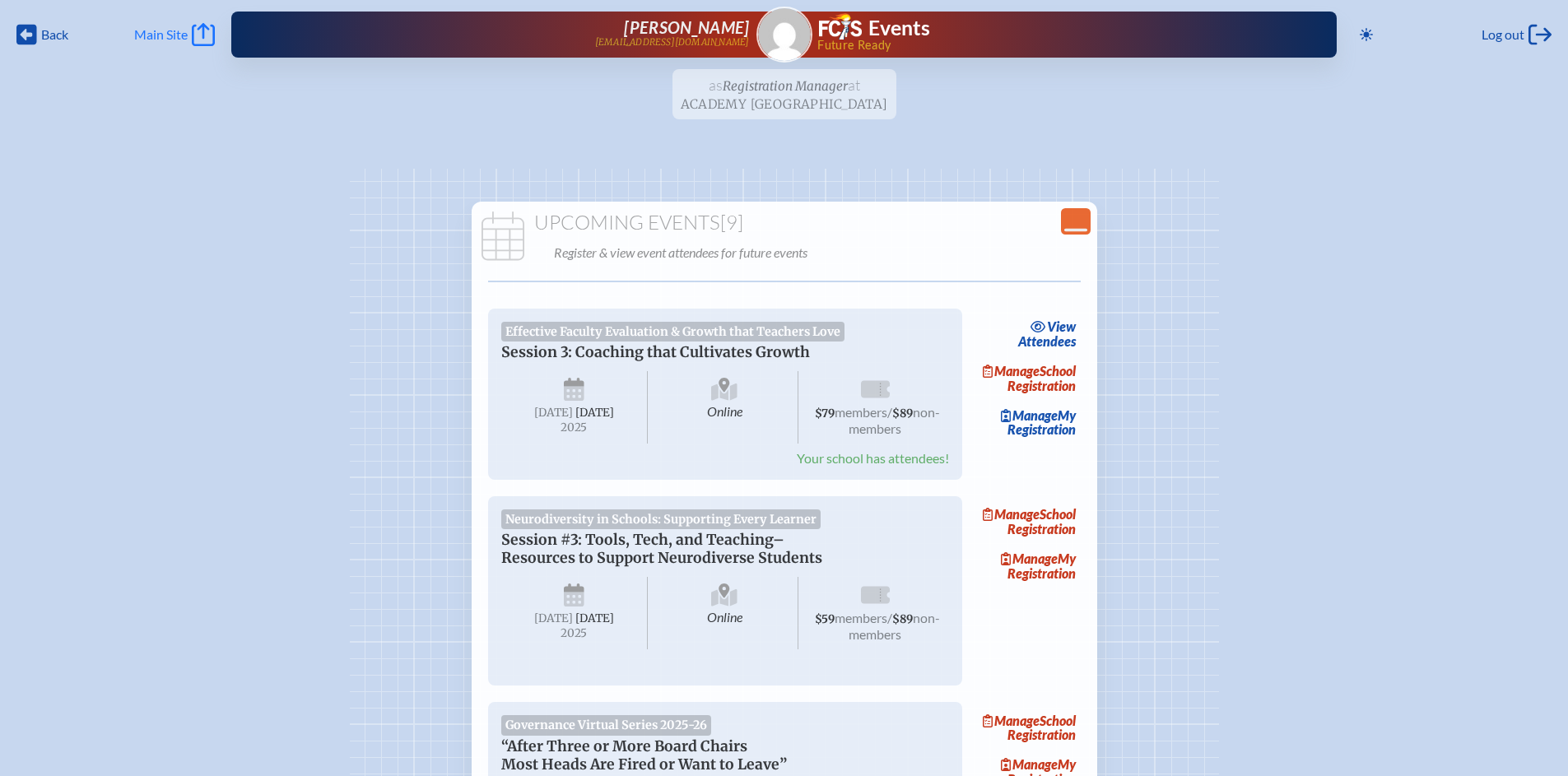
click at [196, 29] on icon at bounding box center [203, 35] width 23 height 23
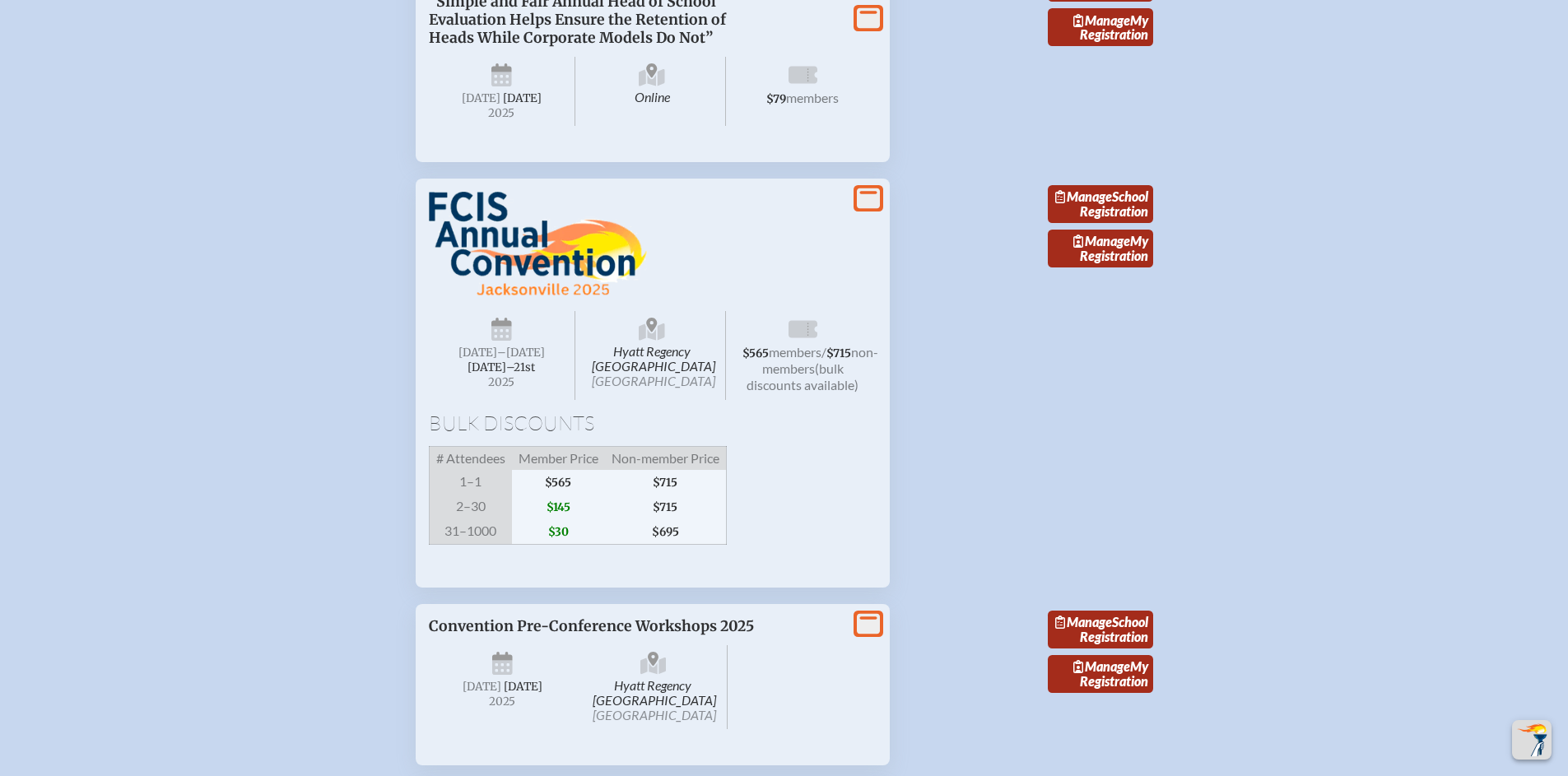
scroll to position [1530, 0]
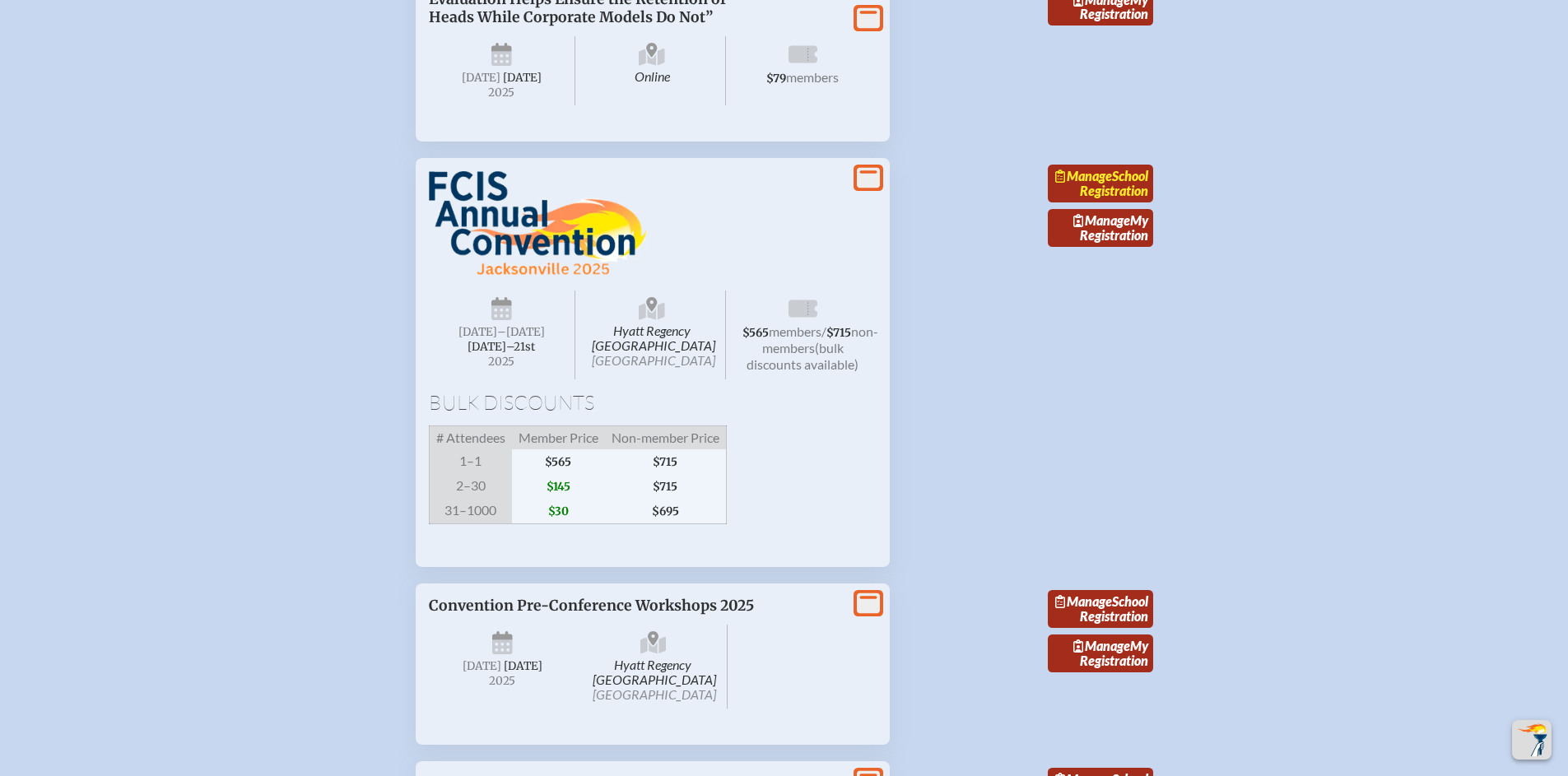
click at [1109, 203] on link "Manage School Registration" at bounding box center [1100, 183] width 105 height 38
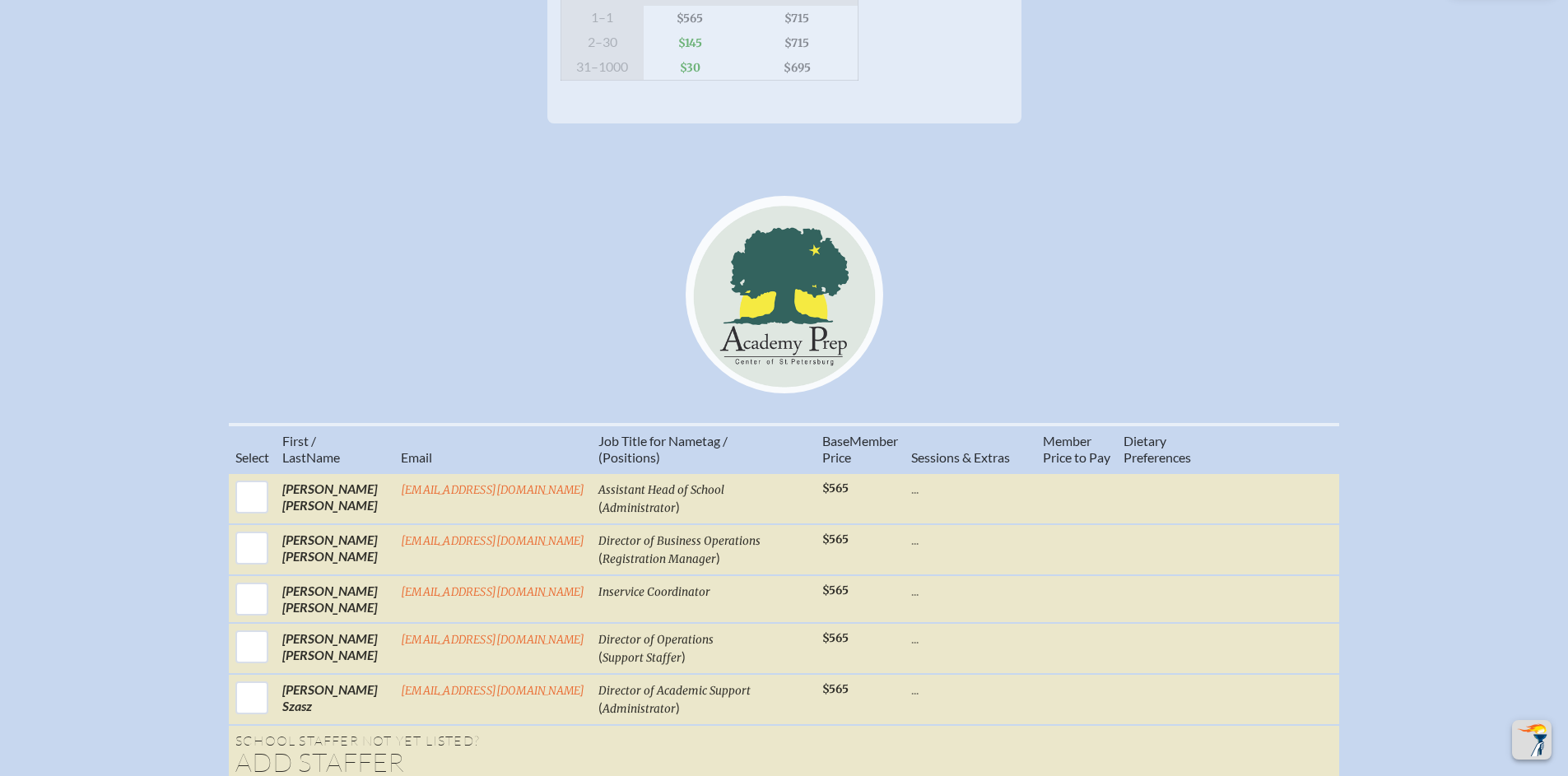
scroll to position [635, 0]
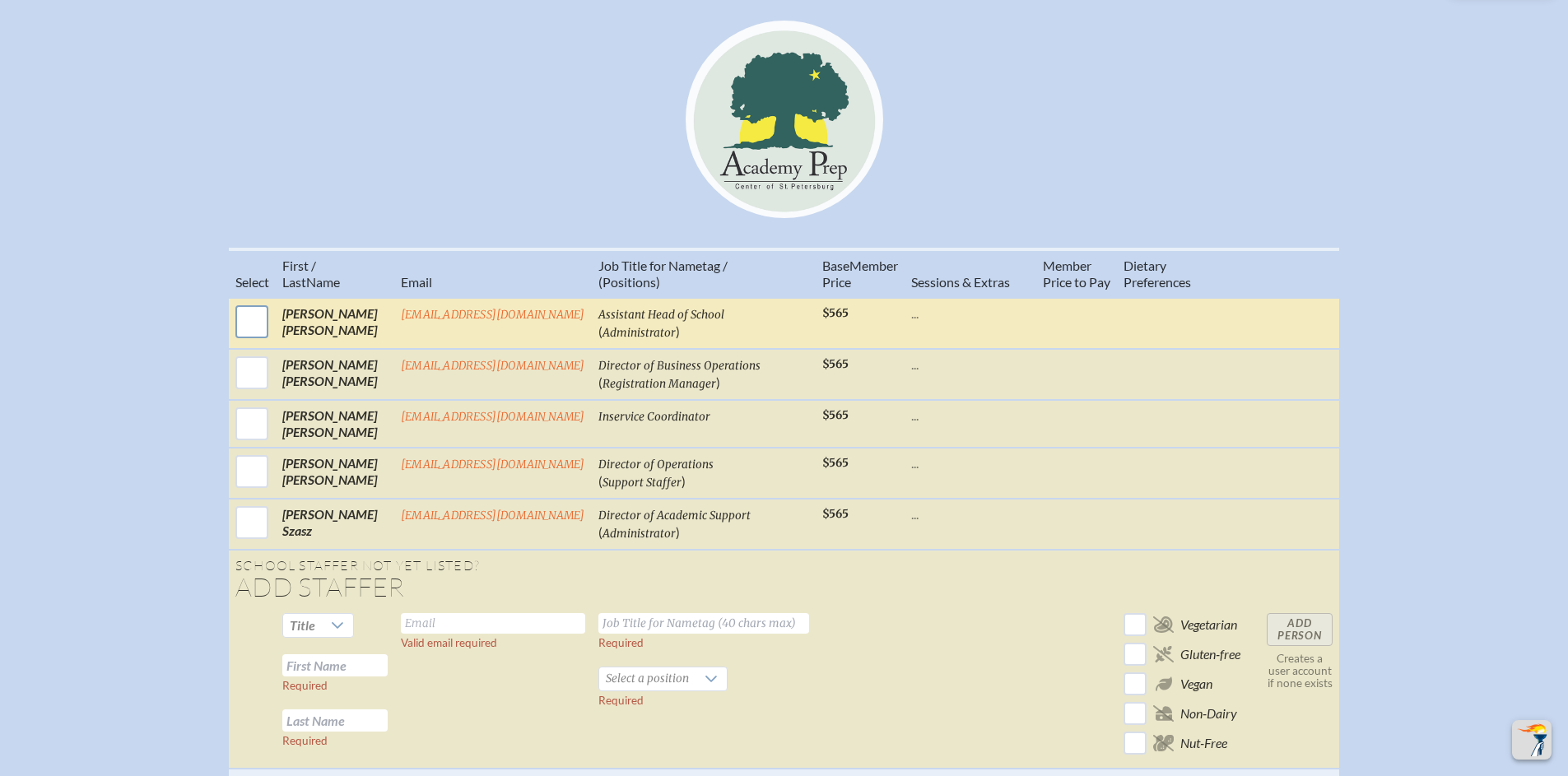
click at [256, 332] on input "checkbox" at bounding box center [252, 322] width 41 height 41
checkbox input "true"
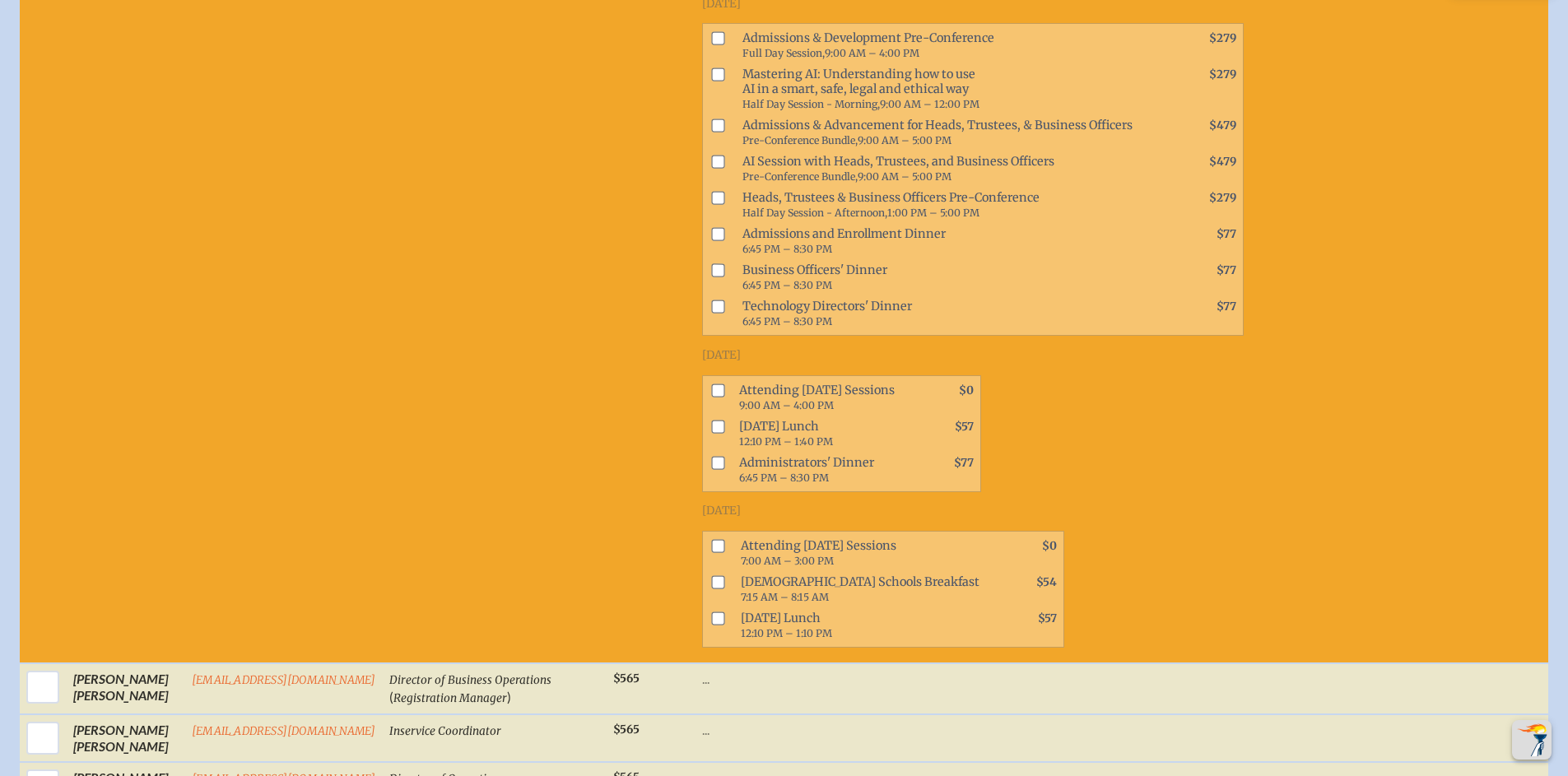
scroll to position [993, 0]
click at [713, 395] on input "checkbox" at bounding box center [718, 388] width 13 height 13
checkbox input "true"
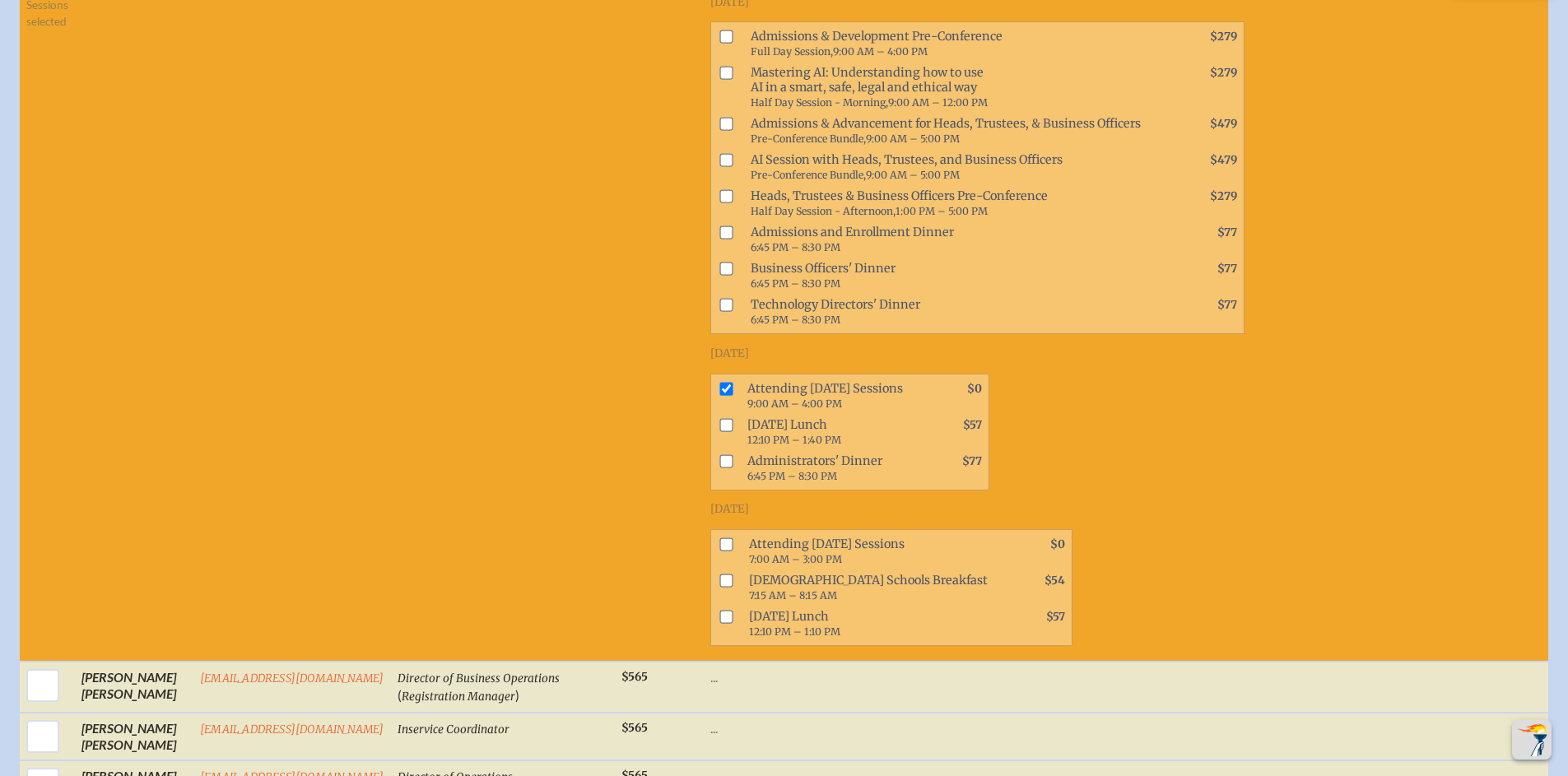
click at [719, 432] on input "checkbox" at bounding box center [726, 425] width 13 height 13
checkbox input "true"
click at [719, 467] on input "checkbox" at bounding box center [726, 461] width 13 height 13
checkbox input "true"
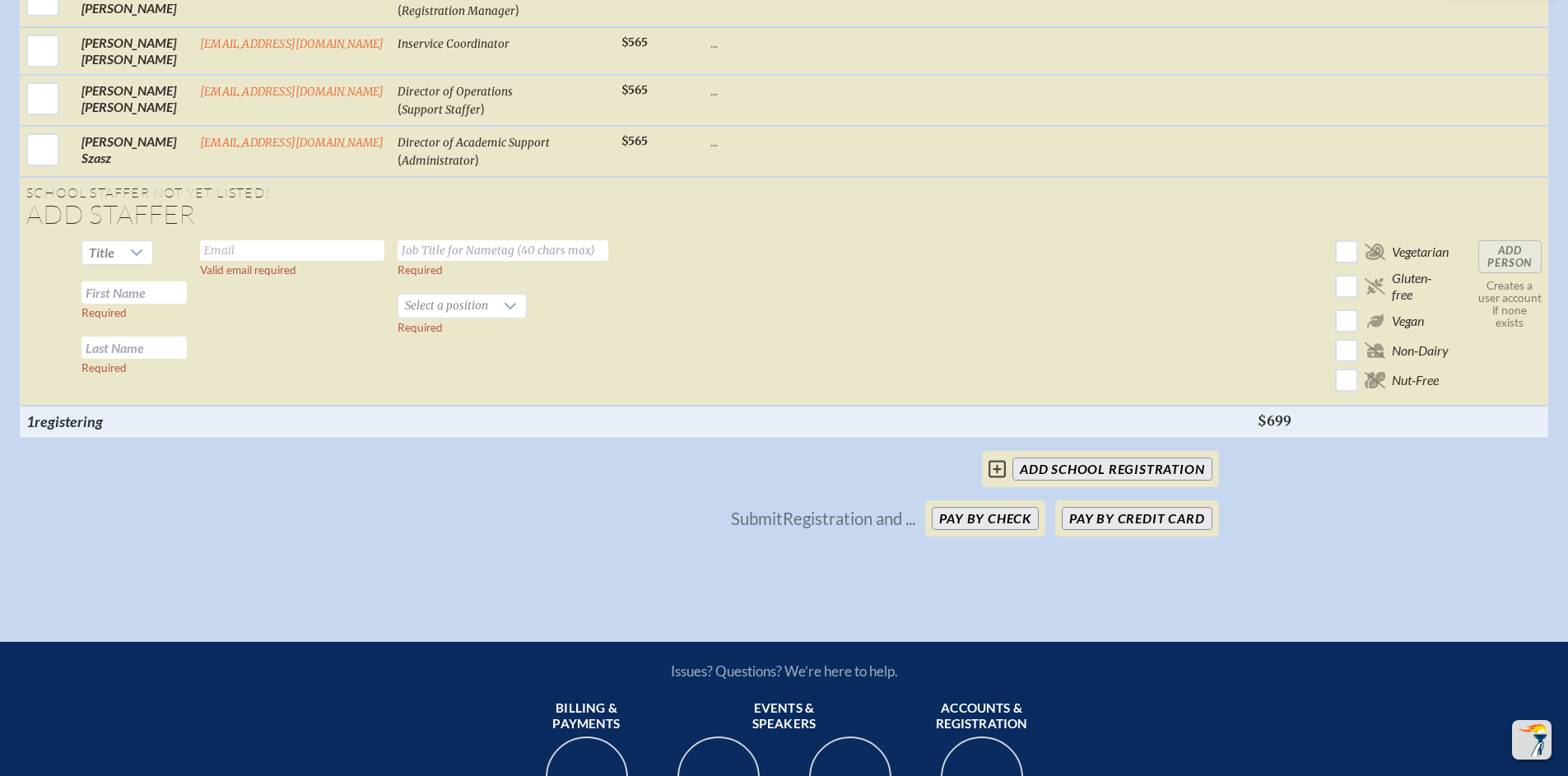
scroll to position [1698, 0]
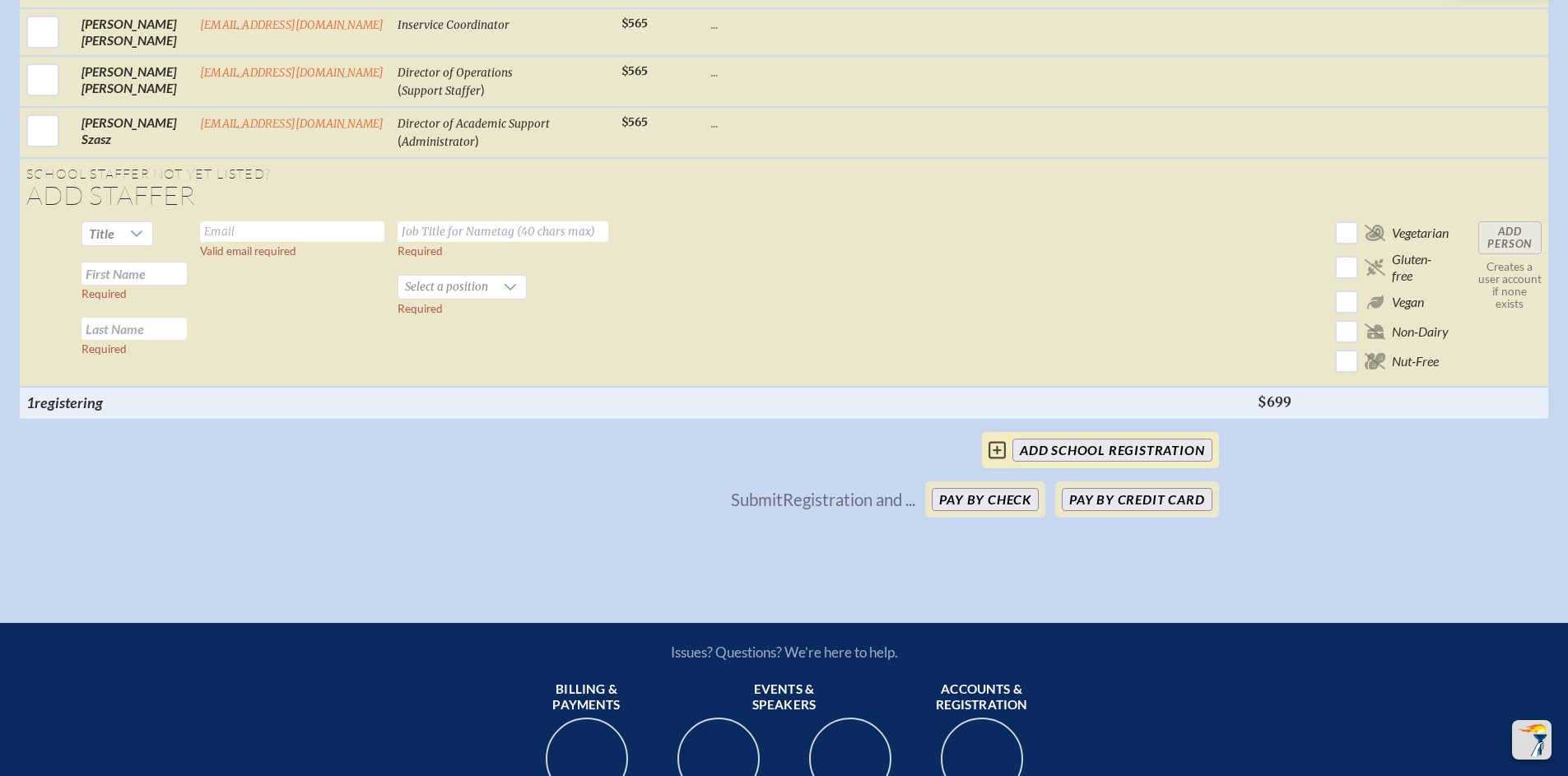
click at [1063, 462] on input "add School Registration" at bounding box center [1112, 451] width 199 height 23
click at [997, 511] on button "Pay by Check" at bounding box center [985, 500] width 107 height 23
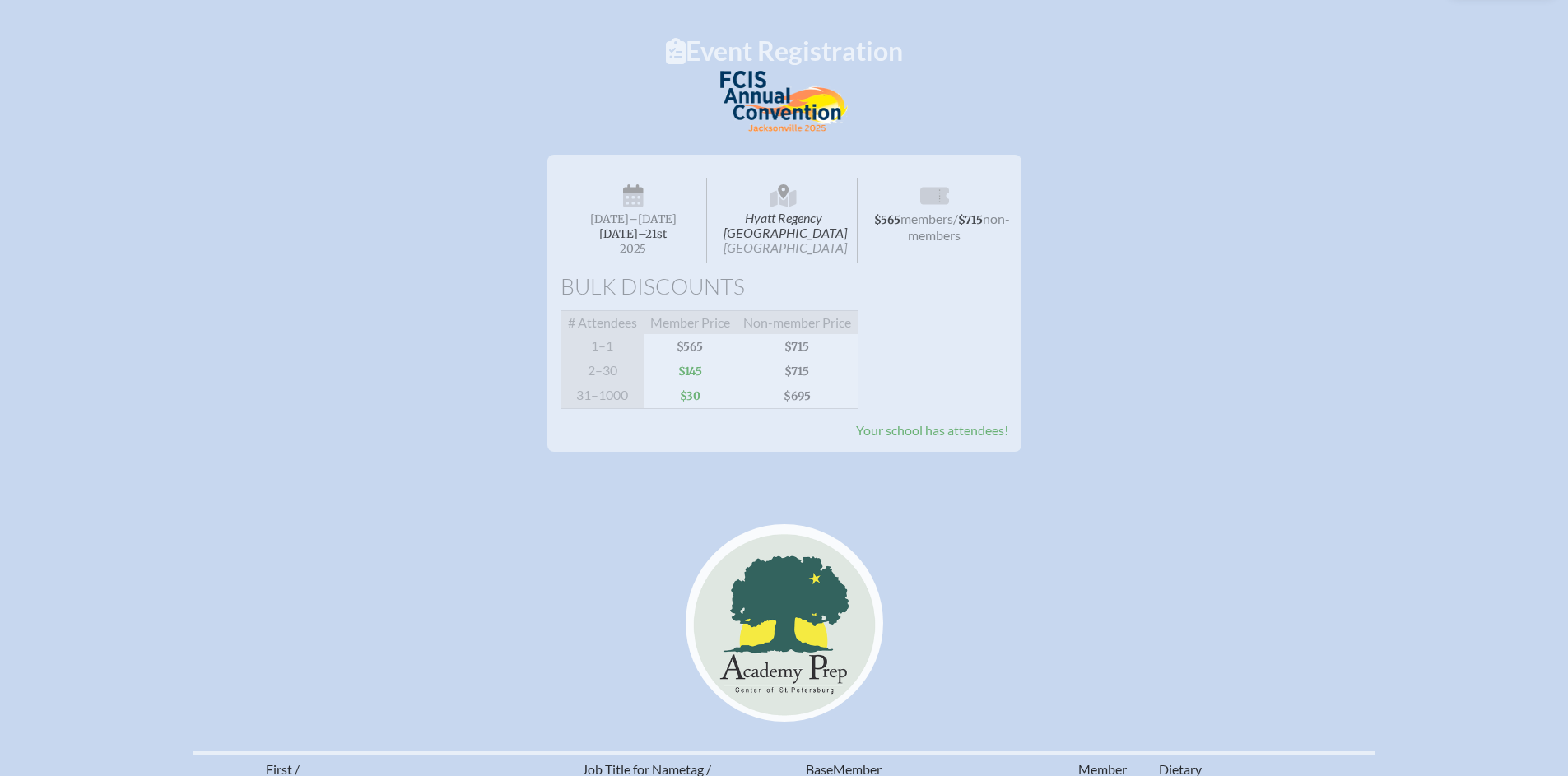
scroll to position [0, 0]
